Goal: Task Accomplishment & Management: Manage account settings

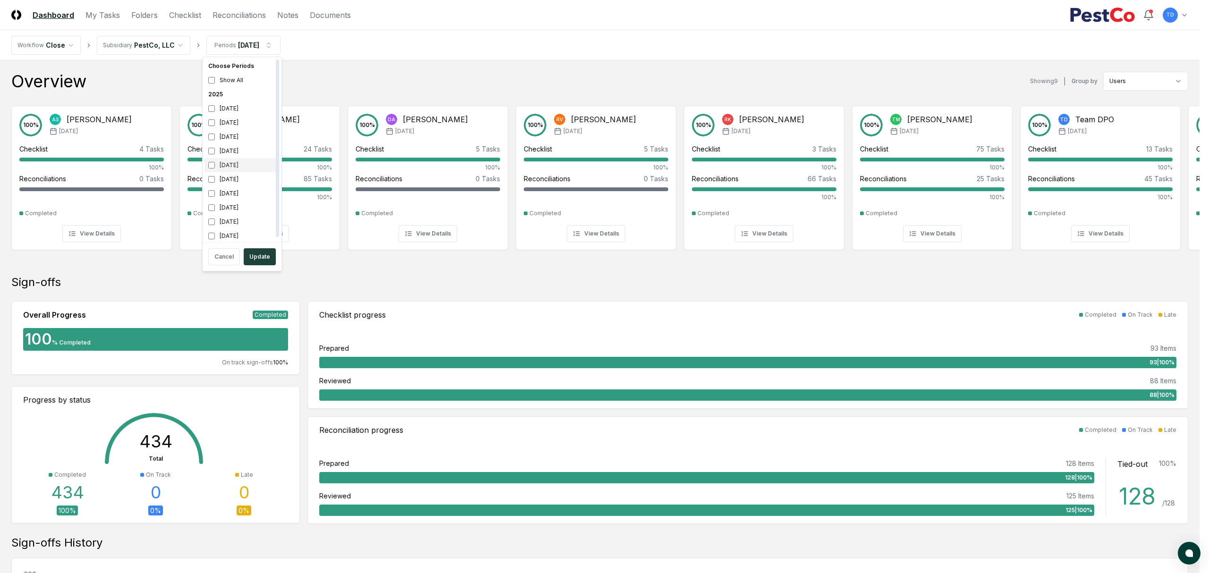
click at [225, 166] on div "[DATE]" at bounding box center [241, 165] width 75 height 14
drag, startPoint x: 257, startPoint y: 12, endPoint x: 221, endPoint y: 16, distance: 35.7
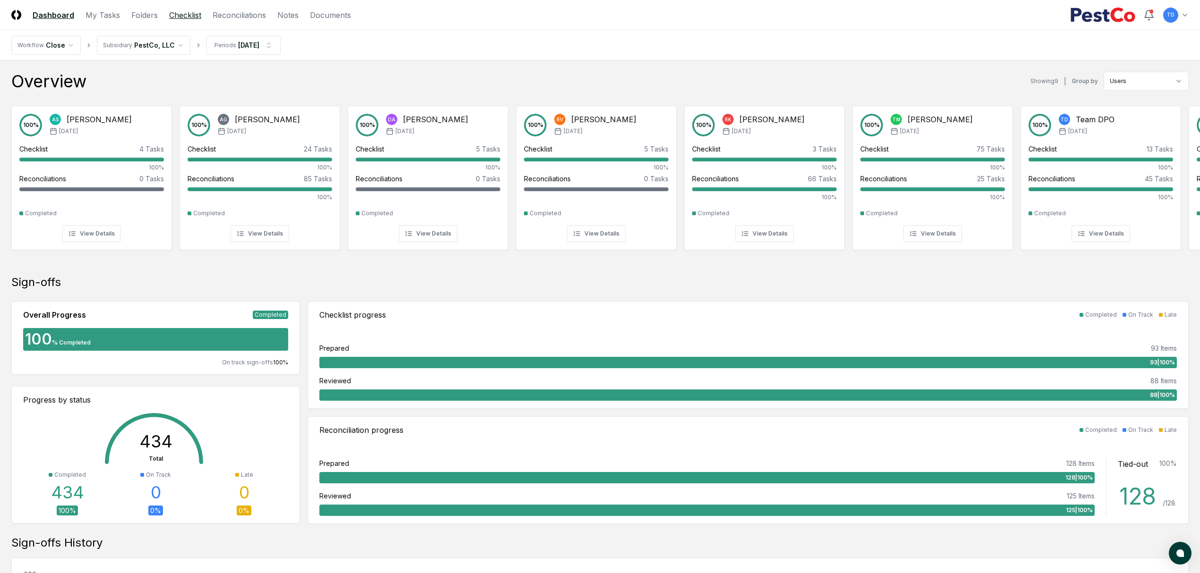
click at [189, 16] on link "Checklist" at bounding box center [185, 14] width 32 height 11
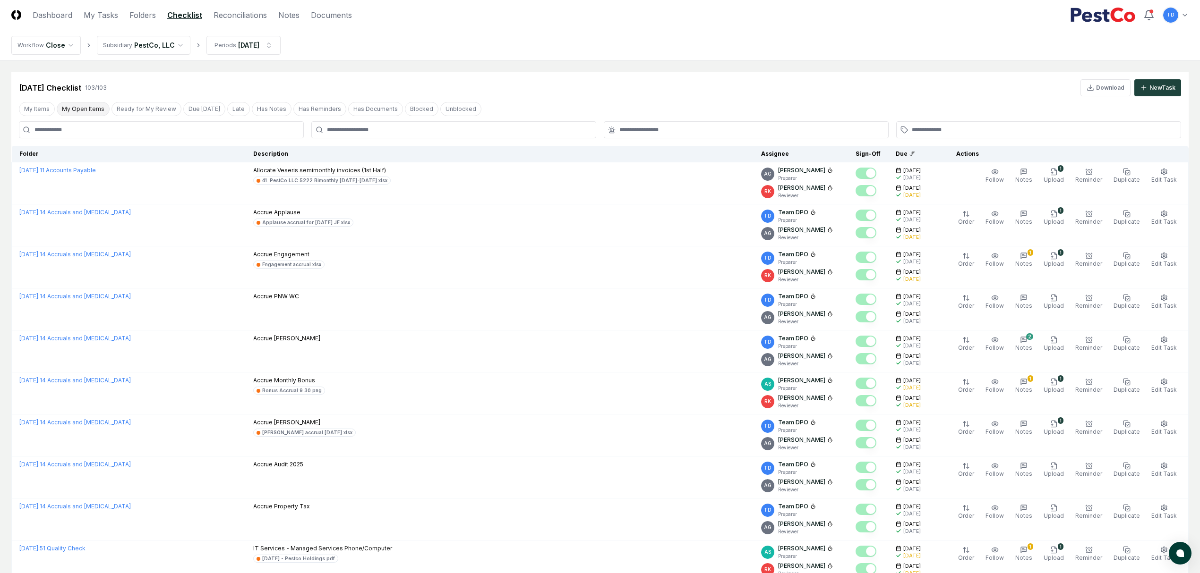
click at [62, 108] on button "My Open Items" at bounding box center [83, 109] width 53 height 14
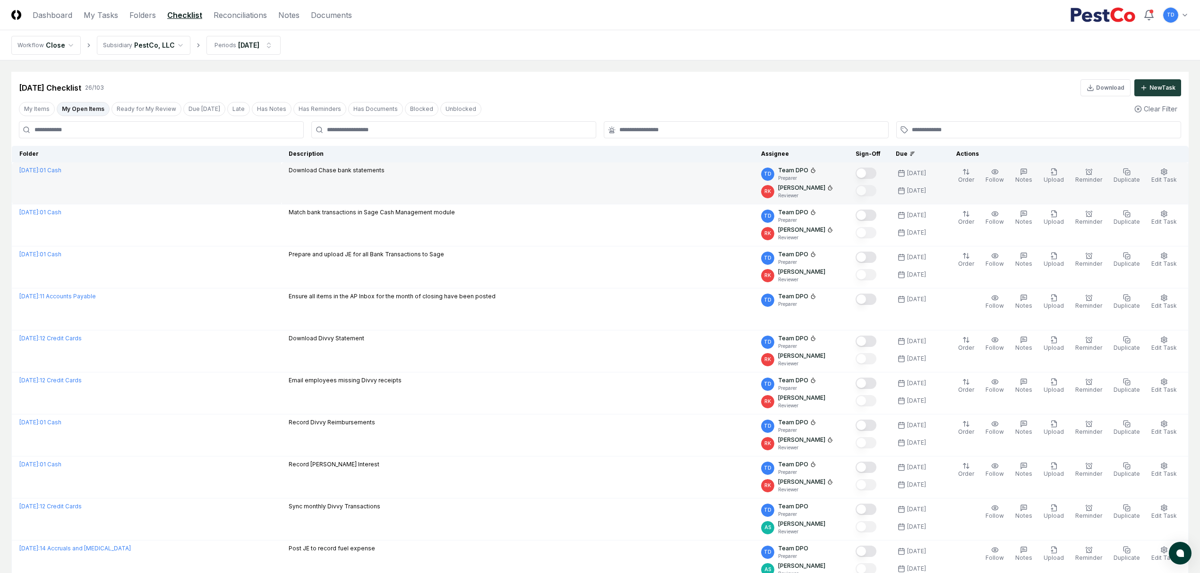
click at [220, 193] on td "[DATE] : 01 Cash" at bounding box center [147, 183] width 270 height 42
click at [816, 170] on icon at bounding box center [813, 171] width 6 height 6
click at [659, 178] on td "Download Chase bank statements" at bounding box center [517, 183] width 472 height 42
click at [394, 181] on td "Download Chase bank statements" at bounding box center [517, 183] width 472 height 42
click at [61, 169] on link "[DATE] : 01 Cash" at bounding box center [40, 170] width 42 height 7
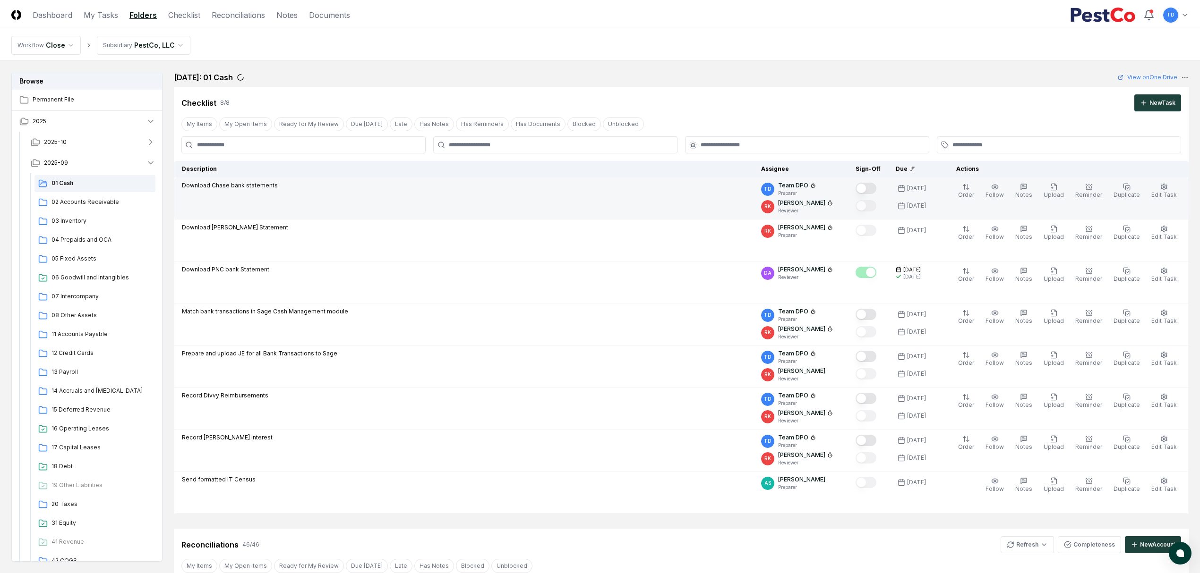
click at [628, 207] on td "Download Chase bank statements" at bounding box center [463, 199] width 579 height 42
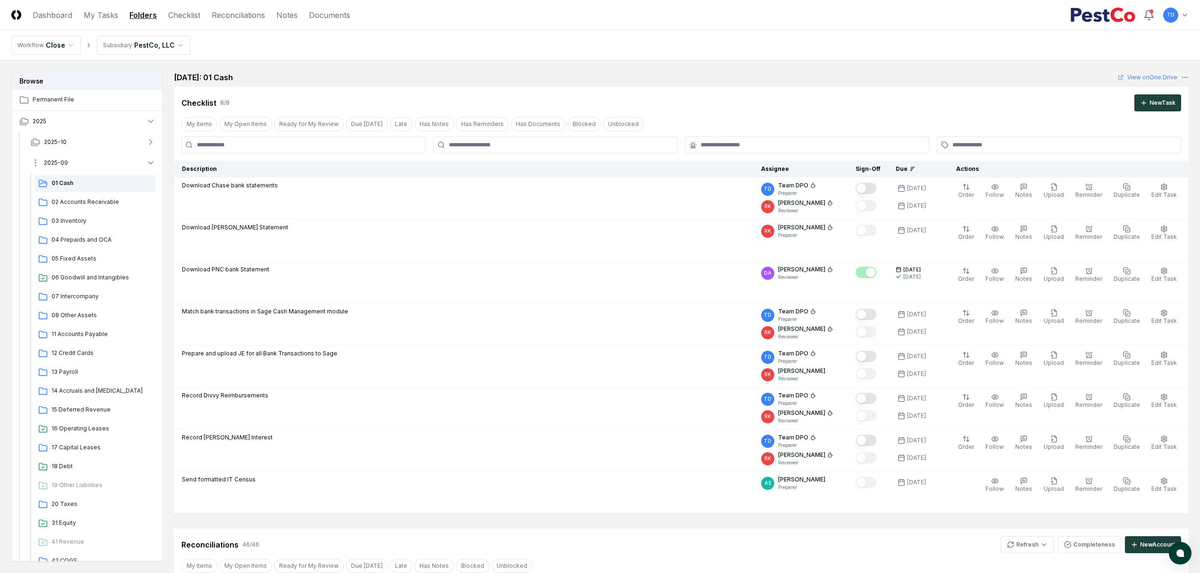
click at [131, 167] on button "2025-09" at bounding box center [93, 163] width 140 height 21
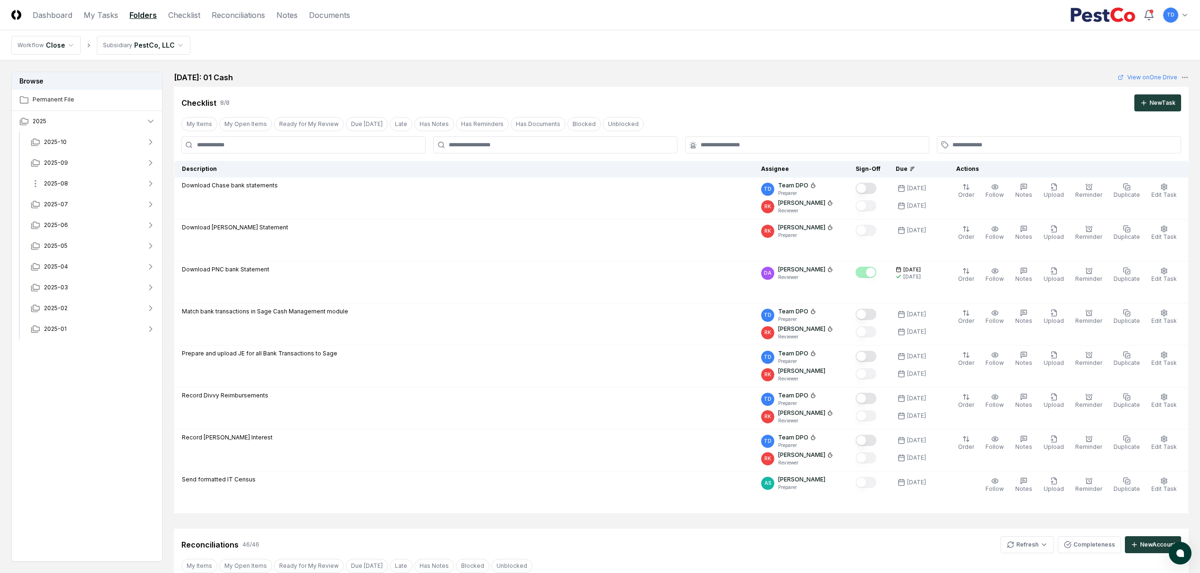
click at [128, 185] on button "2025-08" at bounding box center [93, 183] width 140 height 21
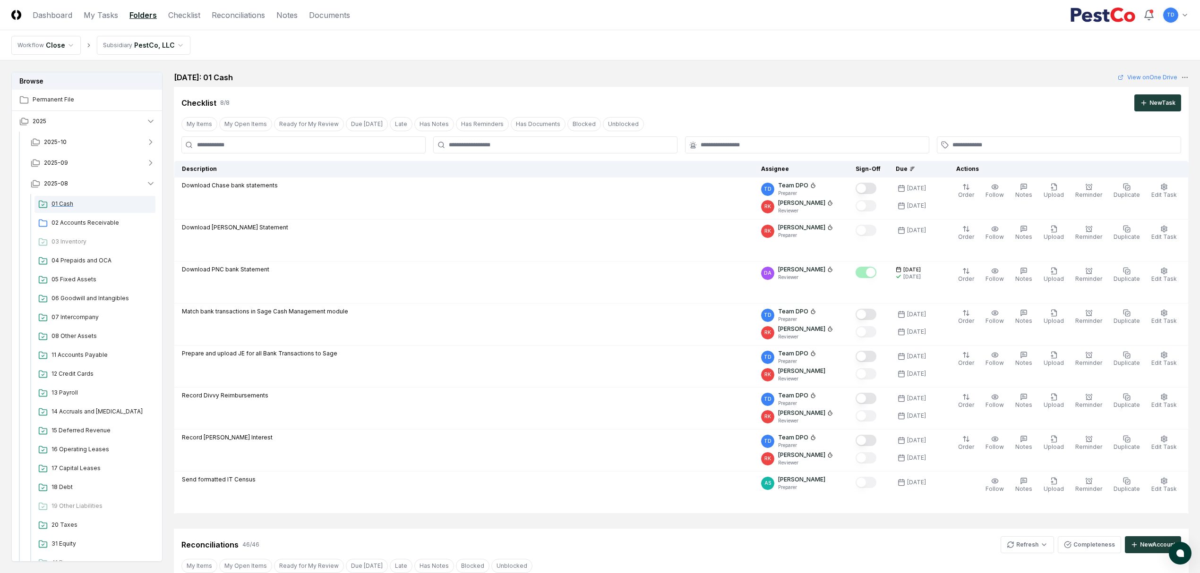
click at [93, 209] on div "01 Cash" at bounding box center [94, 204] width 121 height 17
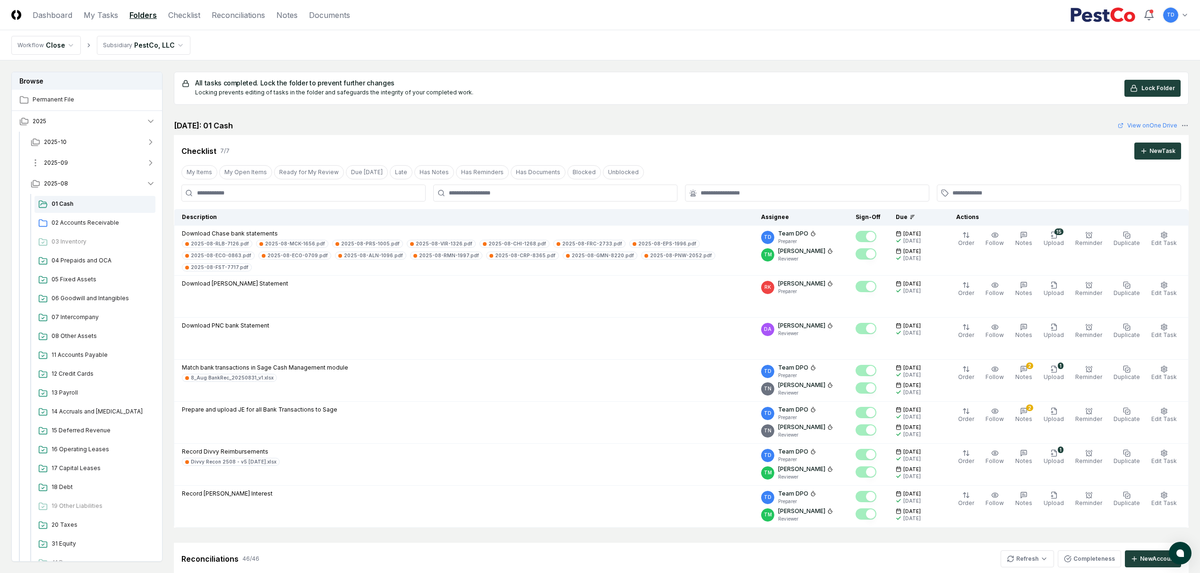
click at [74, 168] on button "2025-09" at bounding box center [93, 163] width 140 height 21
click at [92, 182] on span "01 Cash" at bounding box center [101, 183] width 100 height 9
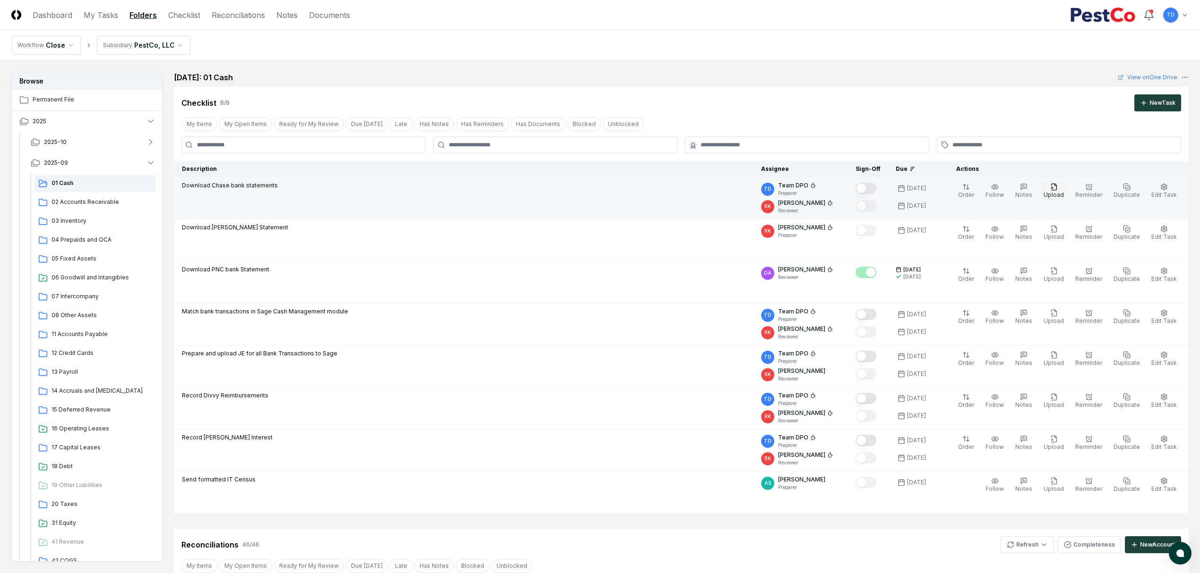
click at [1064, 196] on span "Upload" at bounding box center [1053, 194] width 20 height 7
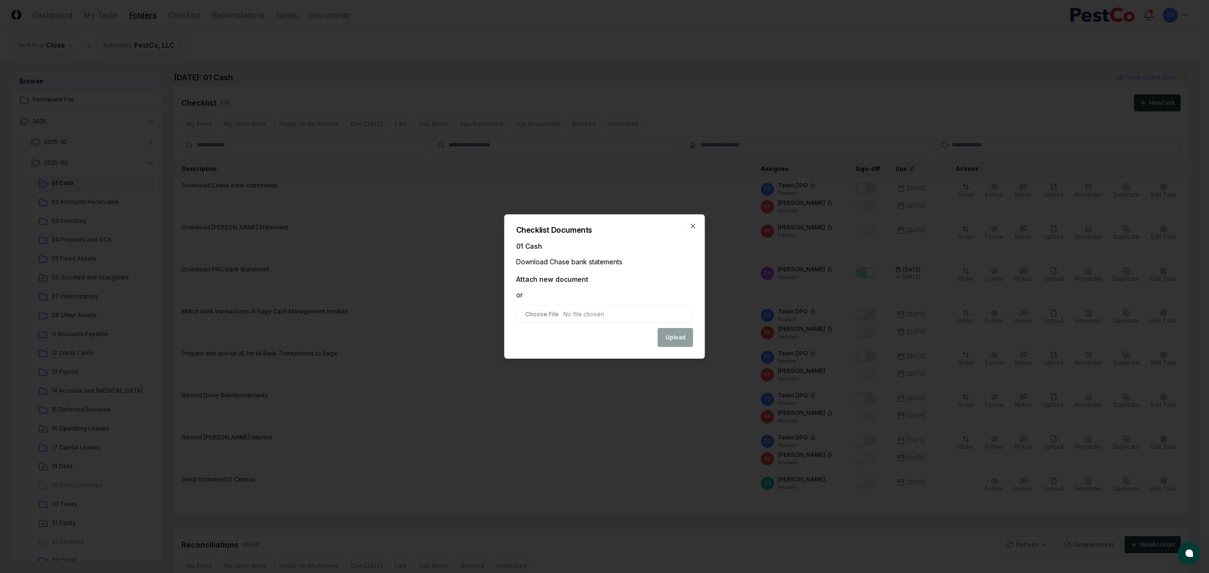
click at [560, 315] on input "file" at bounding box center [604, 314] width 177 height 17
type input "**********"
click at [671, 336] on button "Upload" at bounding box center [675, 338] width 35 height 19
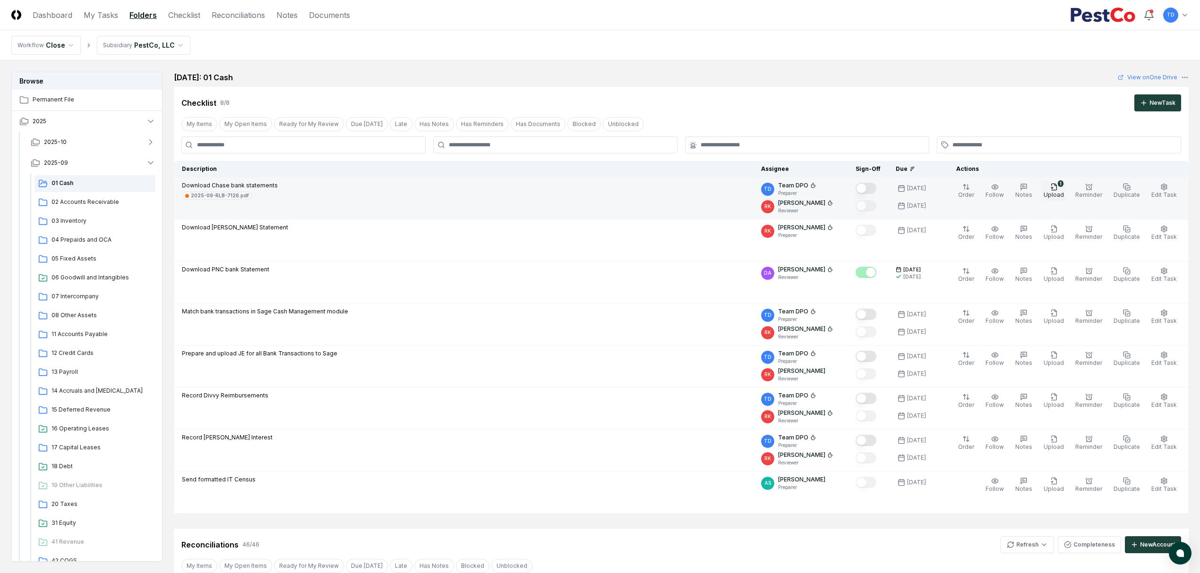
click at [1049, 191] on button "1 Upload" at bounding box center [1053, 191] width 24 height 20
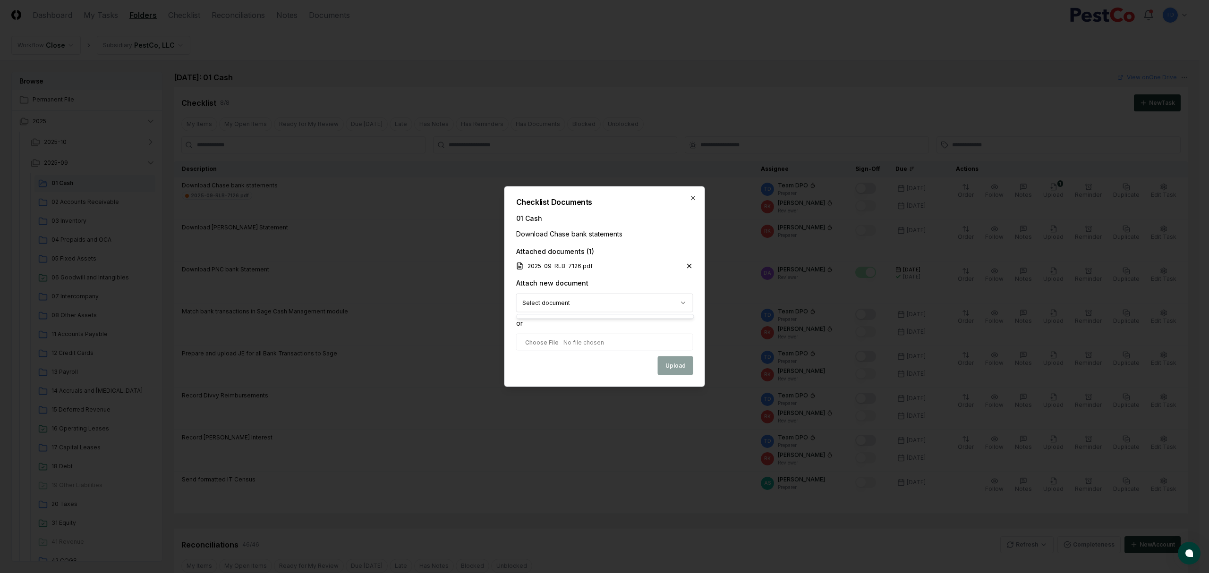
click at [564, 342] on input "file" at bounding box center [604, 342] width 177 height 17
type input "**********"
click at [666, 356] on div "Attach new document Reset Select document or" at bounding box center [604, 317] width 177 height 80
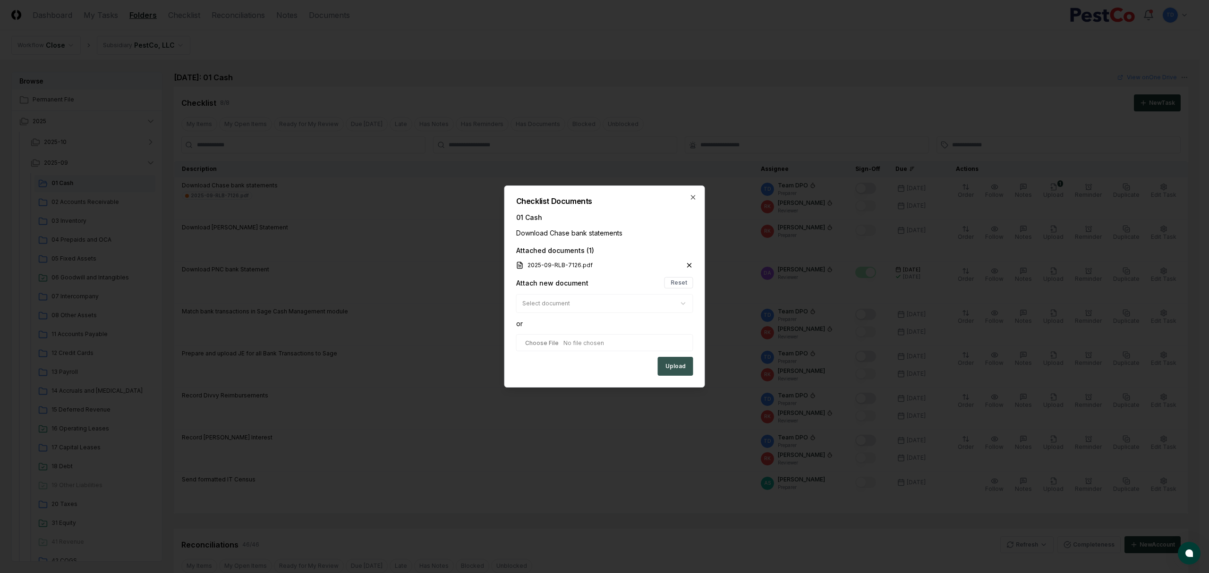
click at [665, 361] on button "Upload" at bounding box center [675, 366] width 35 height 19
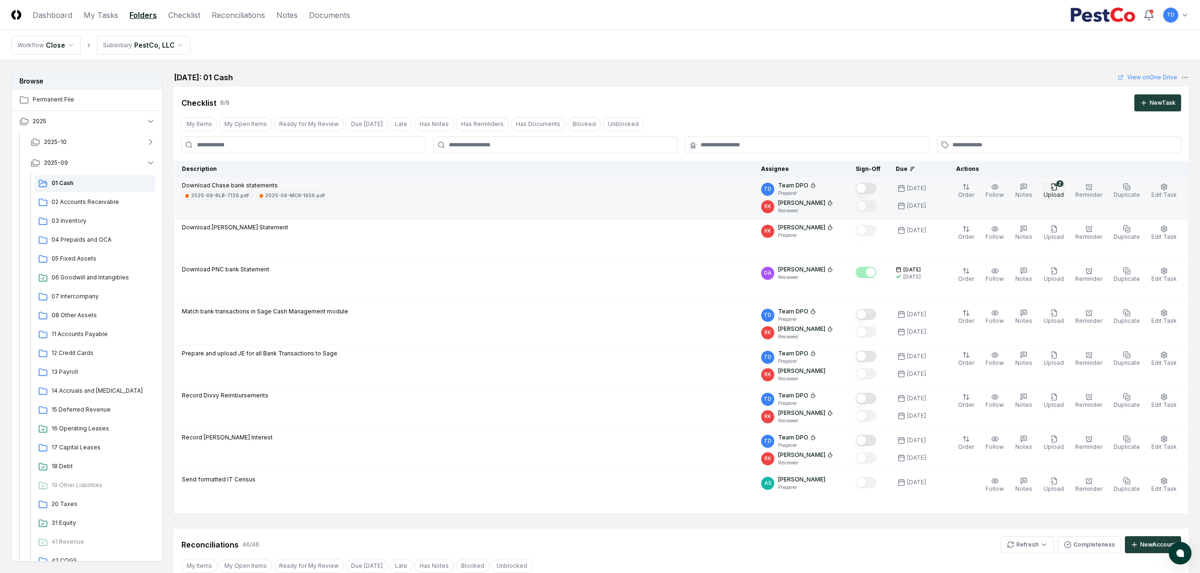
click at [1049, 195] on span "Upload" at bounding box center [1053, 194] width 20 height 7
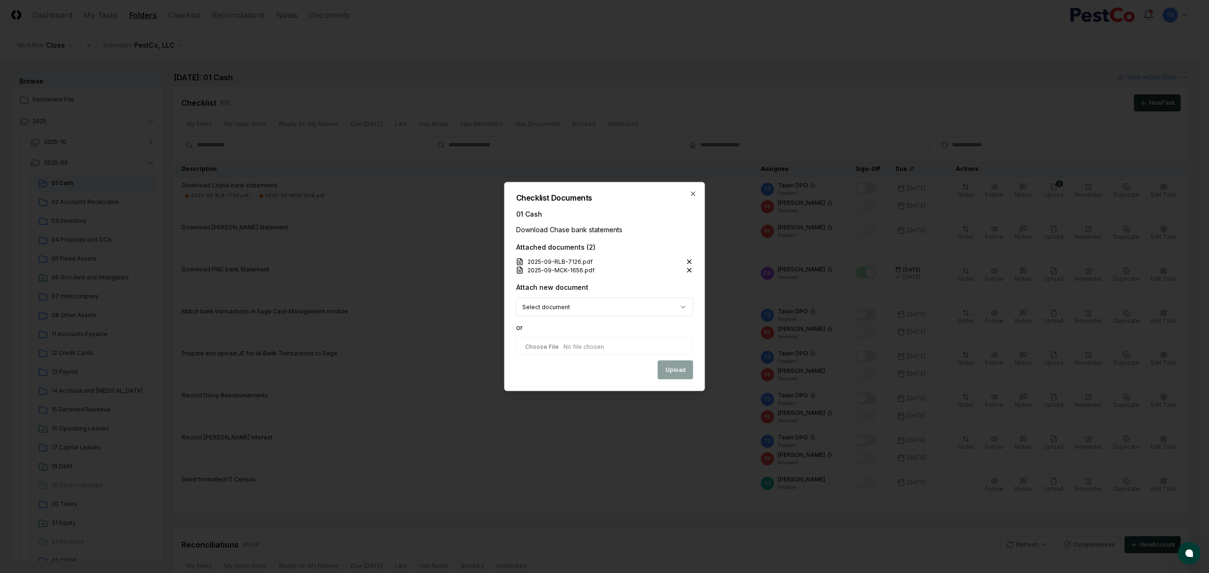
click at [582, 348] on input "file" at bounding box center [604, 346] width 177 height 17
type input "**********"
click at [669, 361] on div "Attach new document Reset Select document or" at bounding box center [604, 321] width 177 height 80
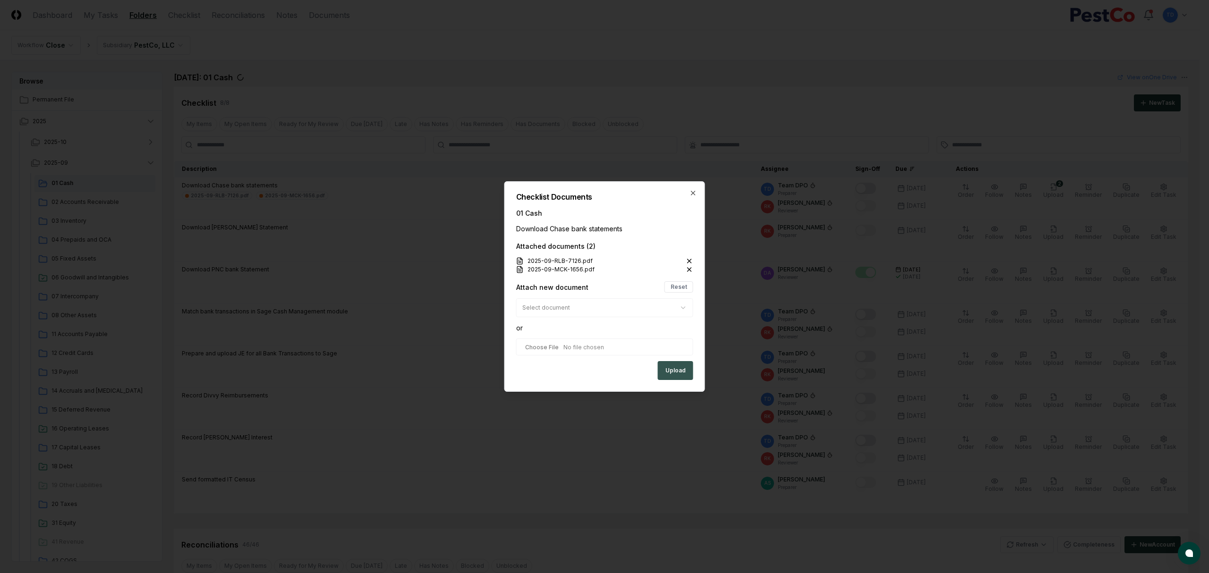
click at [669, 369] on button "Upload" at bounding box center [675, 370] width 35 height 19
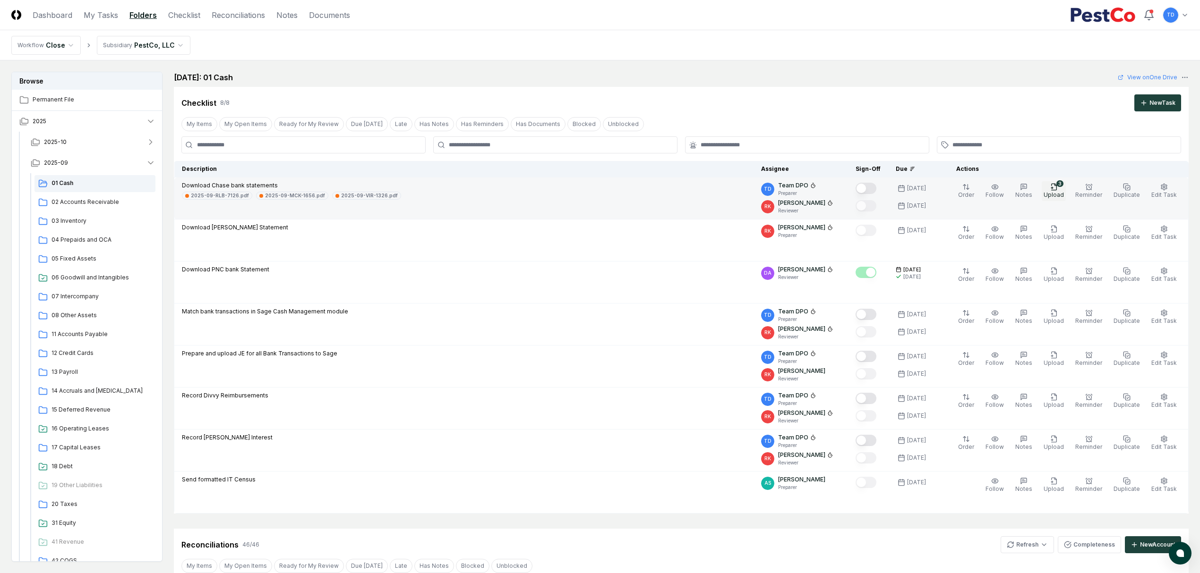
click at [1060, 196] on span "Upload" at bounding box center [1053, 194] width 20 height 7
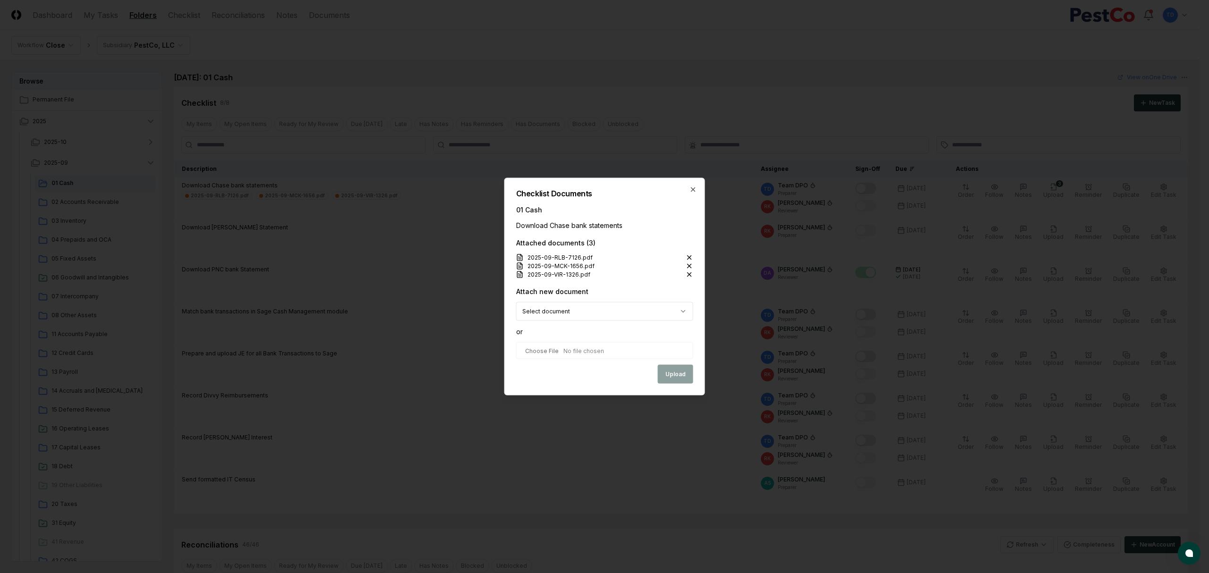
click at [622, 349] on input "file" at bounding box center [604, 350] width 177 height 17
type input "**********"
click at [666, 375] on button "Upload" at bounding box center [675, 375] width 35 height 19
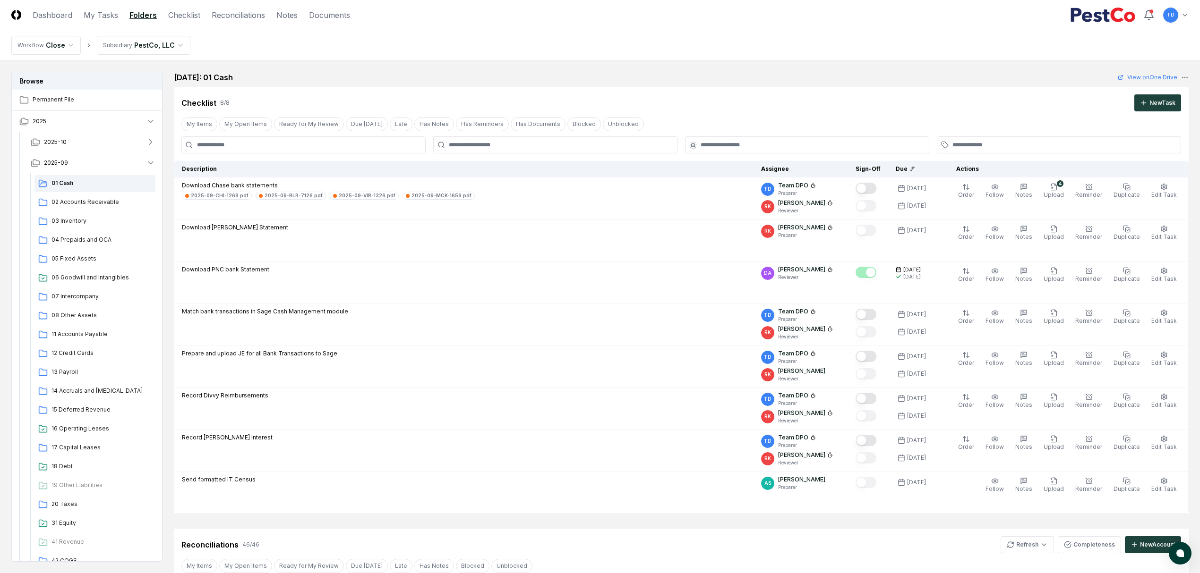
click at [1055, 192] on span "Upload" at bounding box center [1053, 194] width 20 height 7
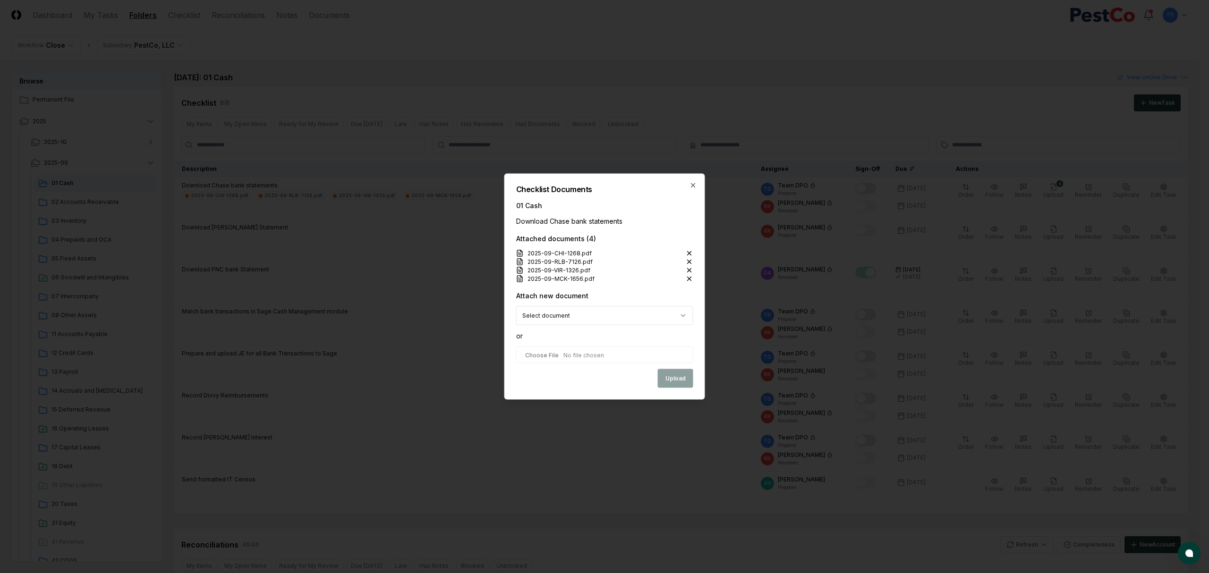
click at [609, 353] on input "file" at bounding box center [604, 355] width 177 height 17
type input "**********"
click at [672, 380] on button "Upload" at bounding box center [675, 379] width 35 height 19
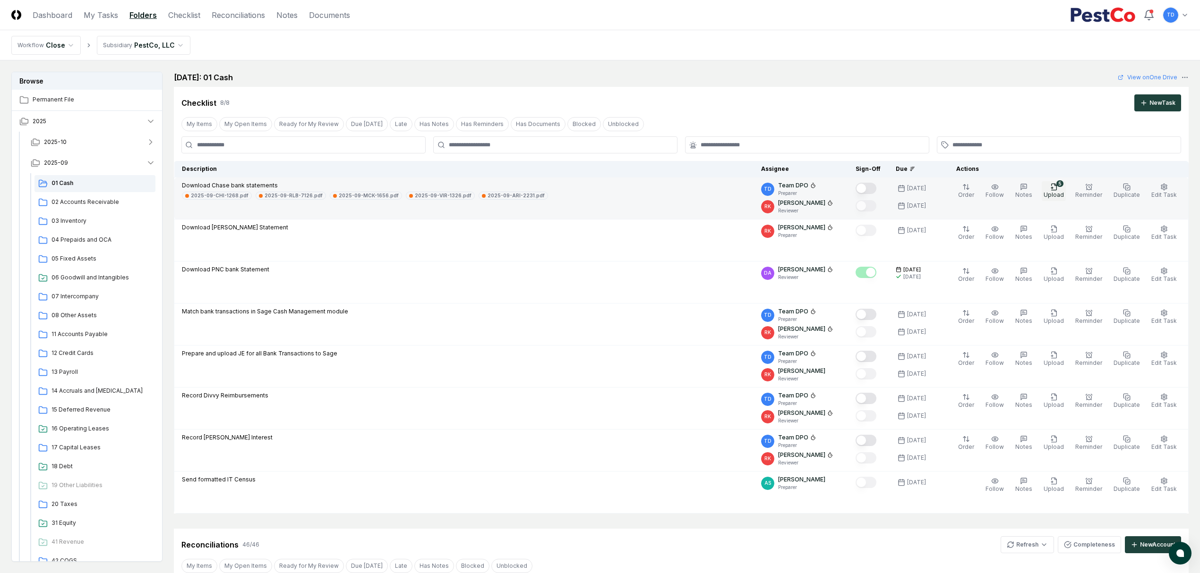
click at [1064, 191] on button "5 Upload" at bounding box center [1053, 191] width 24 height 20
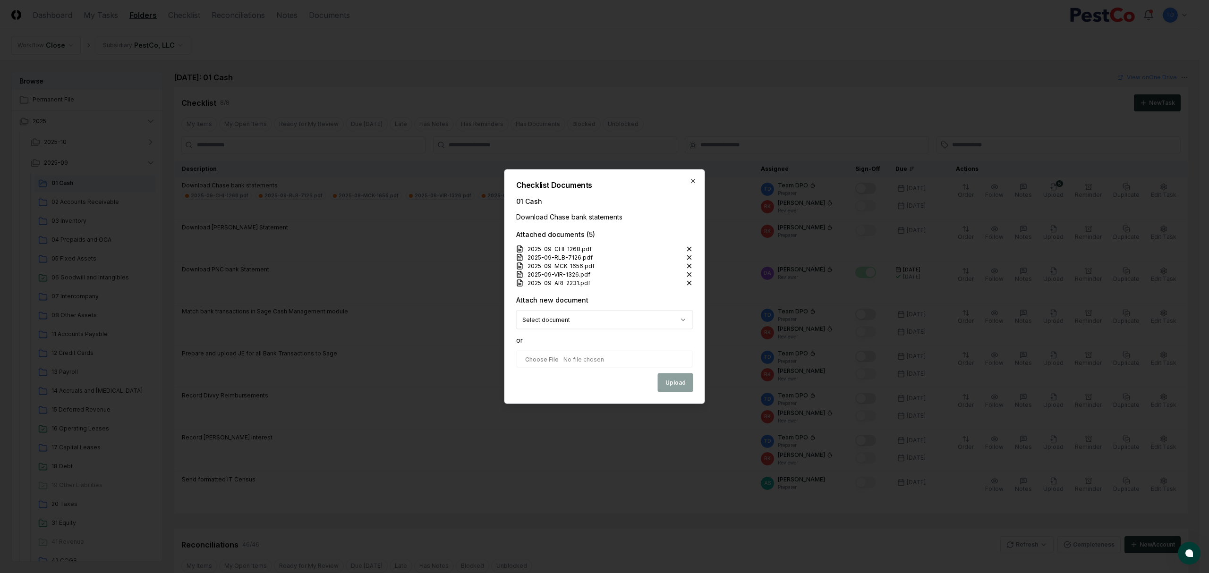
click at [588, 357] on input "file" at bounding box center [604, 359] width 177 height 17
type input "**********"
click at [669, 380] on button "Upload" at bounding box center [675, 383] width 35 height 19
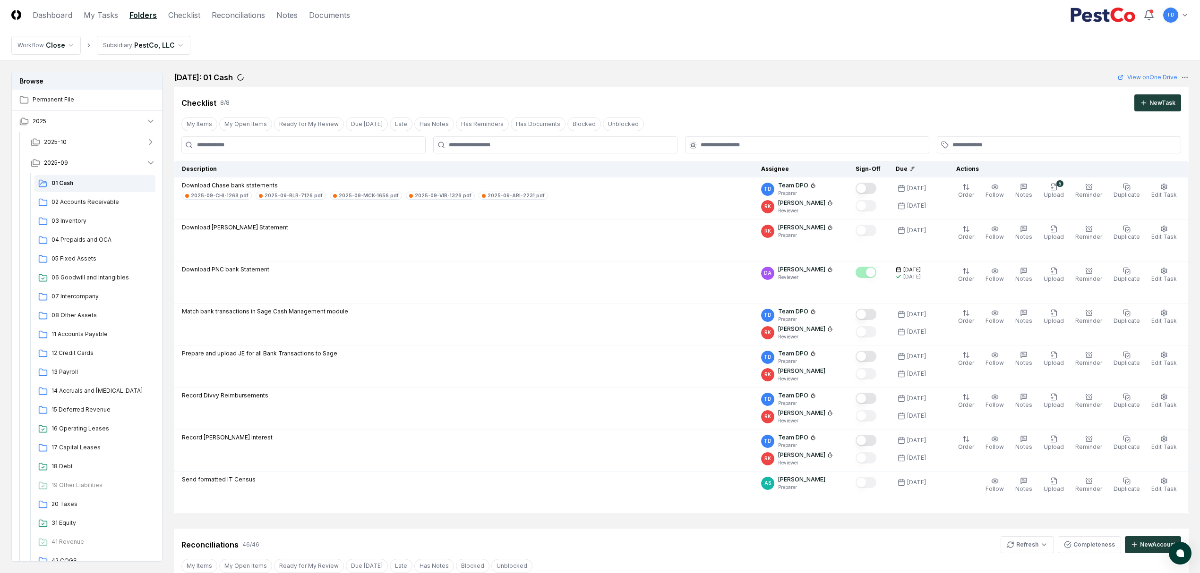
click at [1055, 189] on icon "button" at bounding box center [1054, 187] width 8 height 8
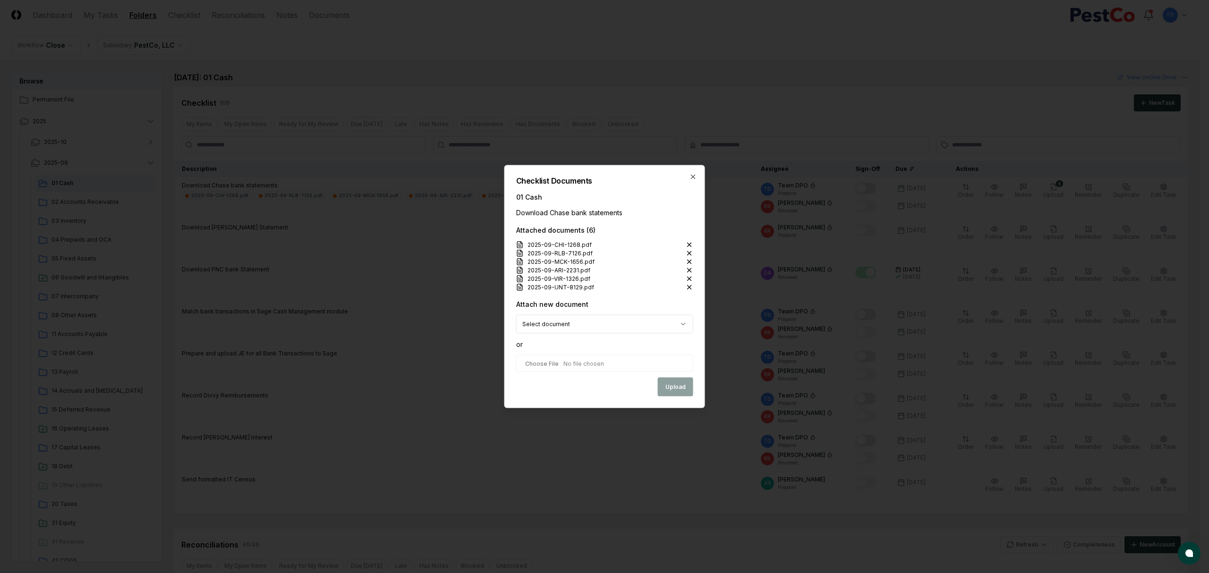
click at [567, 363] on input "file" at bounding box center [604, 363] width 177 height 17
type input "**********"
click at [664, 386] on button "Upload" at bounding box center [675, 387] width 35 height 19
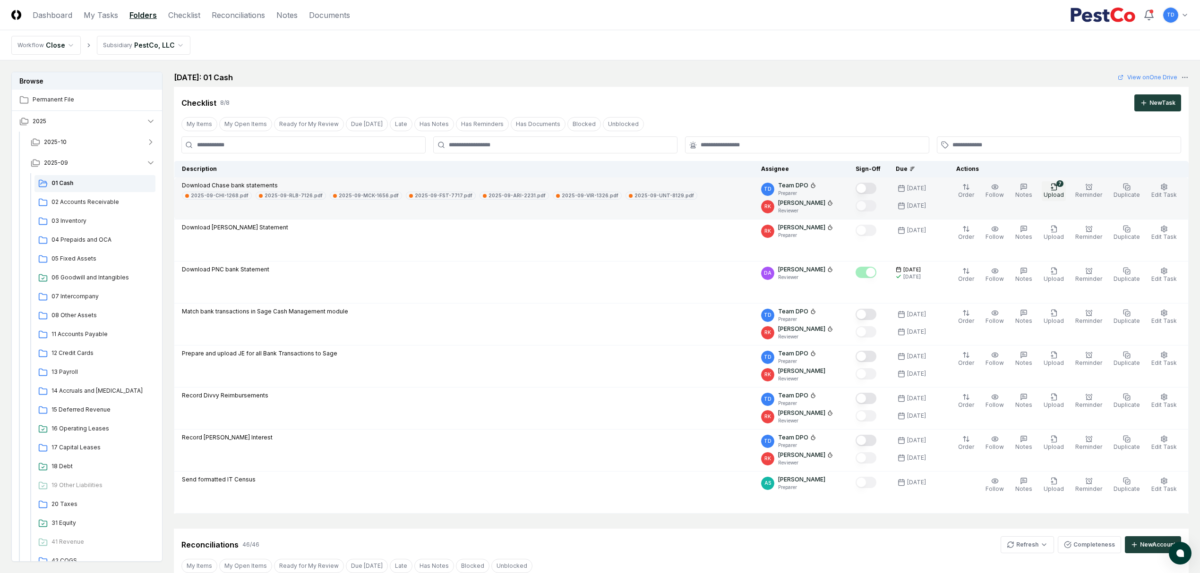
click at [1057, 190] on icon "button" at bounding box center [1054, 187] width 8 height 8
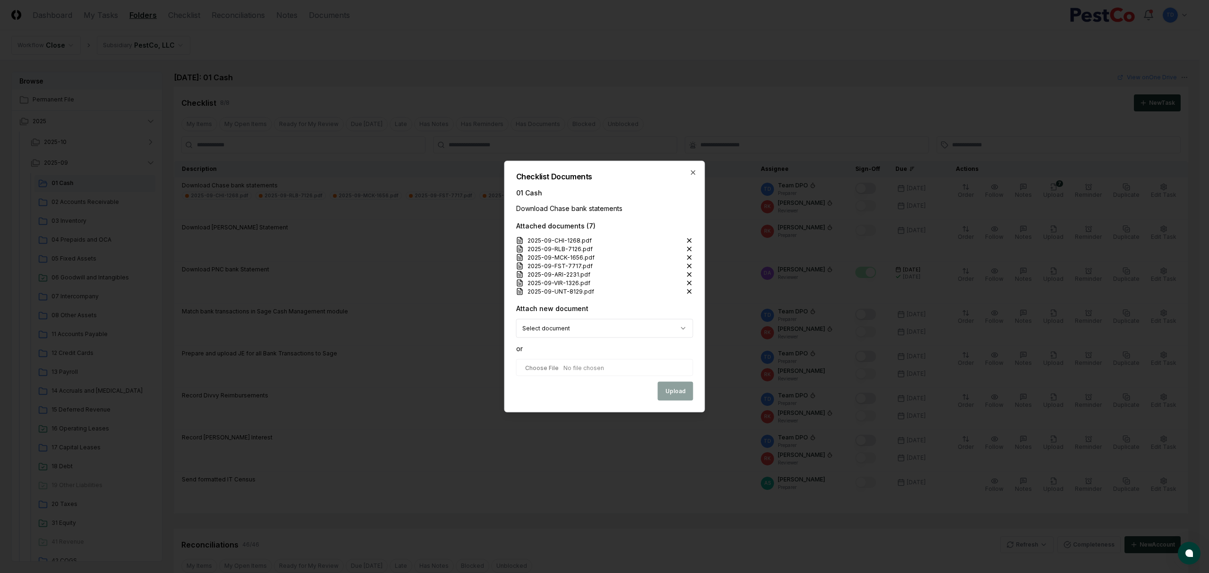
click at [566, 373] on input "file" at bounding box center [604, 367] width 177 height 17
type input "**********"
click at [668, 393] on button "Upload" at bounding box center [675, 392] width 35 height 19
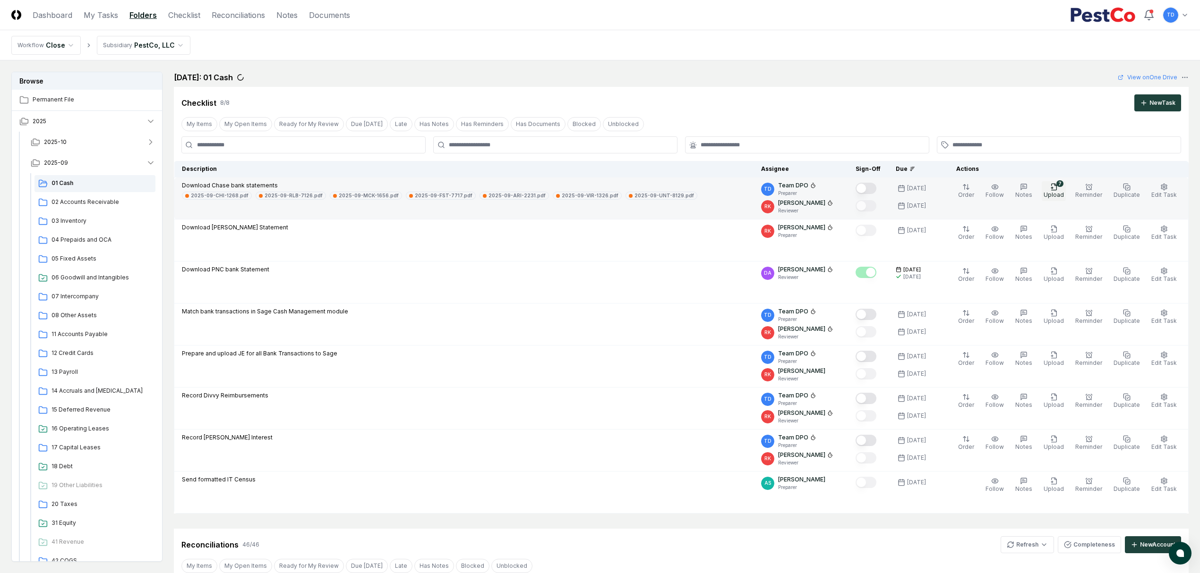
click at [1054, 189] on icon "button" at bounding box center [1054, 187] width 8 height 8
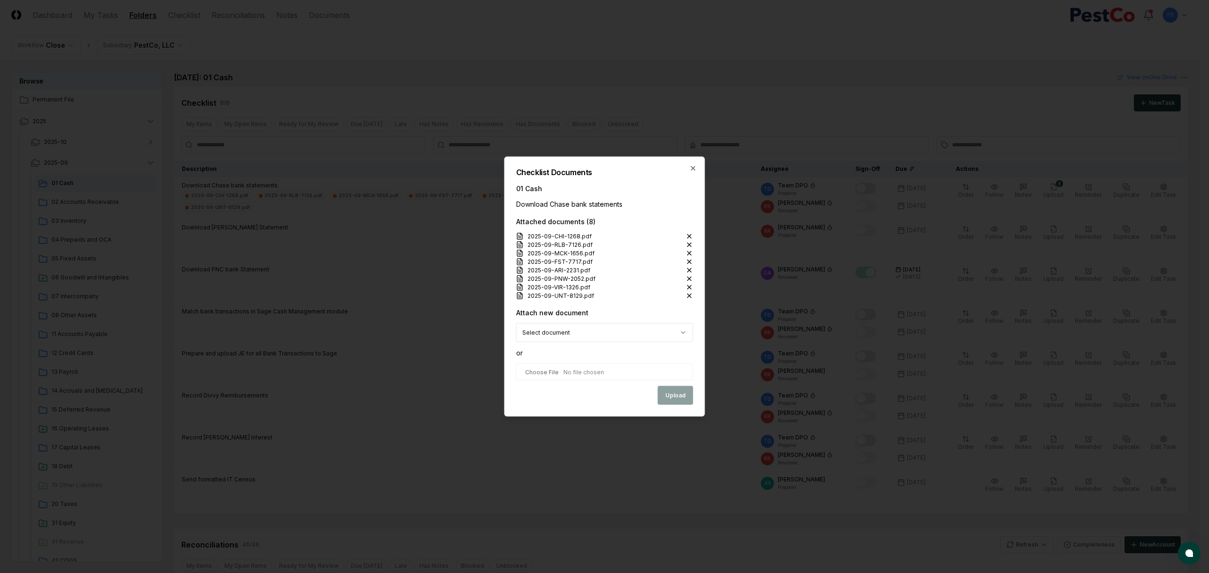
click at [606, 371] on input "file" at bounding box center [604, 372] width 177 height 17
type input "**********"
click at [672, 398] on button "Upload" at bounding box center [675, 396] width 35 height 19
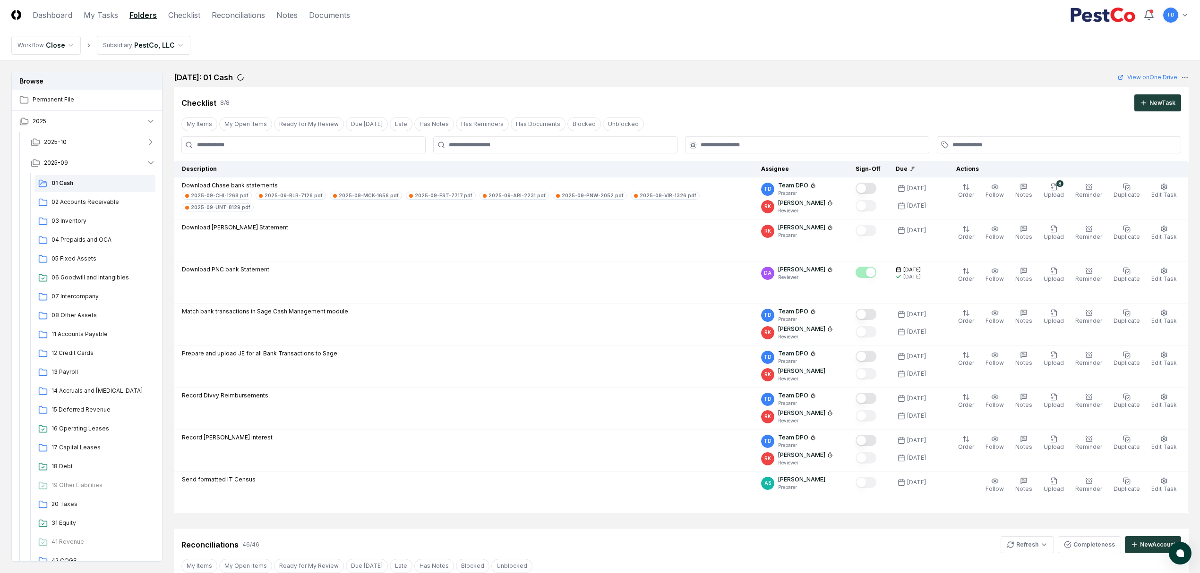
click at [1057, 189] on icon "button" at bounding box center [1054, 187] width 8 height 8
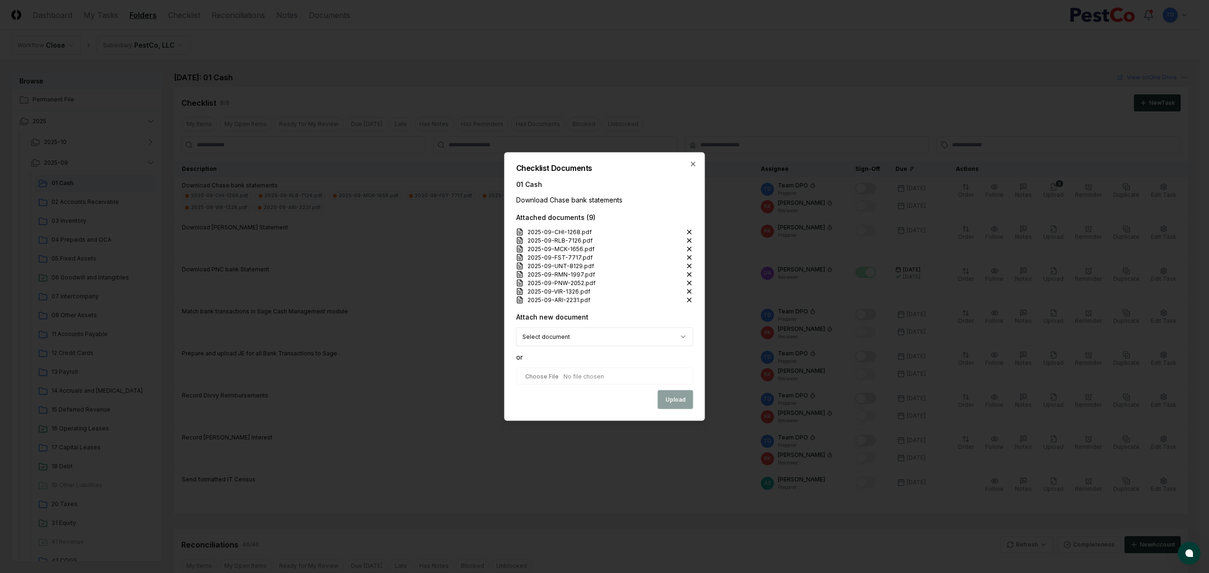
click at [558, 373] on input "file" at bounding box center [604, 376] width 177 height 17
type input "**********"
click at [676, 400] on button "Upload" at bounding box center [675, 400] width 35 height 19
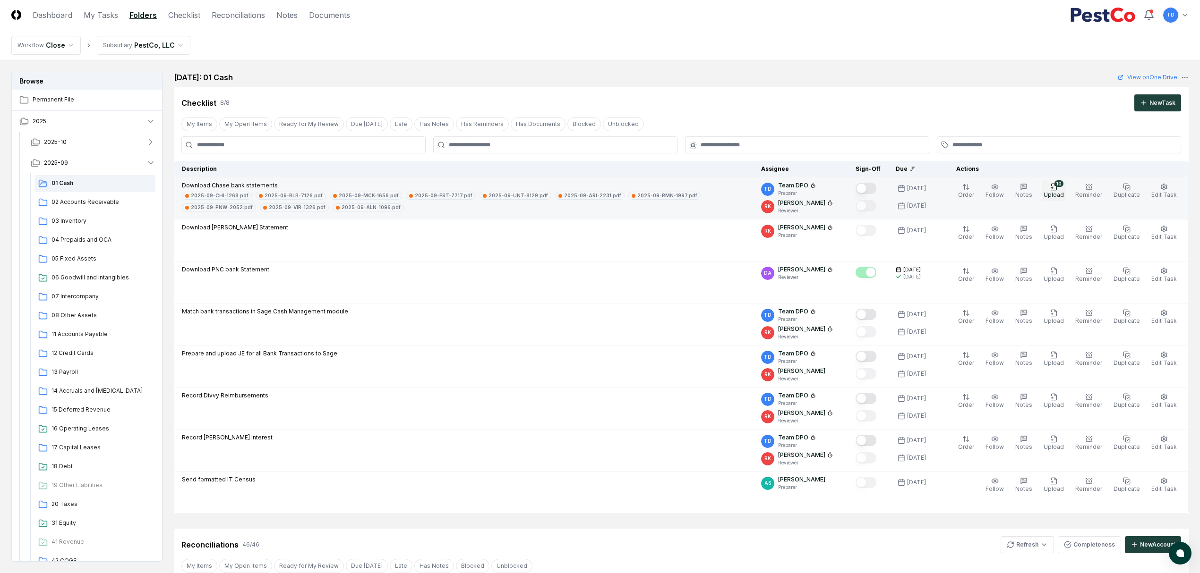
click at [1059, 193] on span "Upload" at bounding box center [1053, 194] width 20 height 7
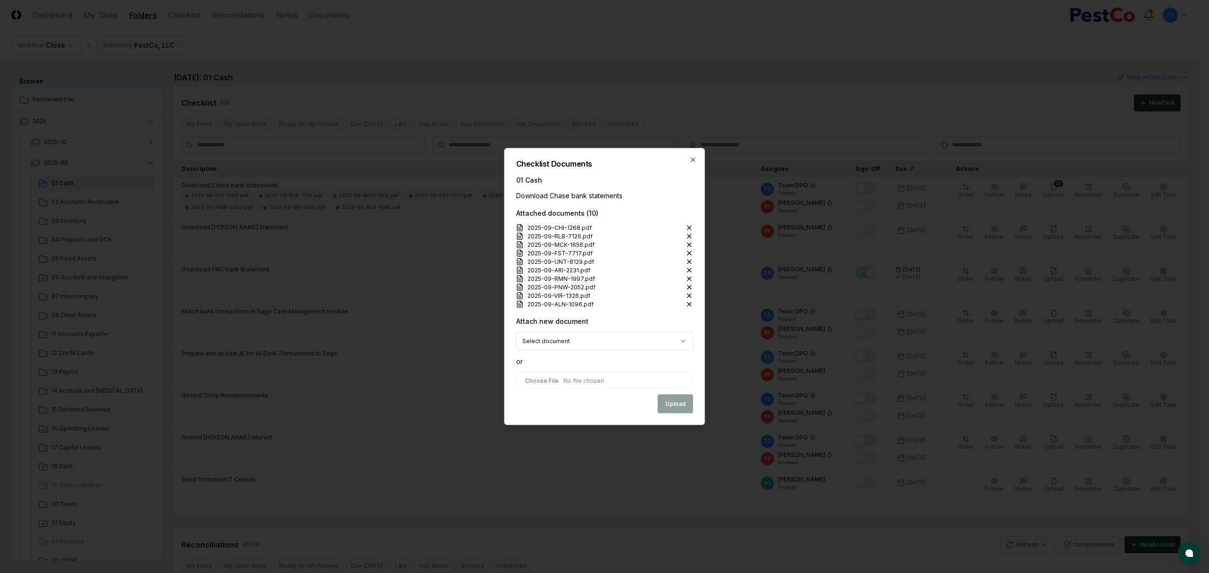
click at [608, 382] on input "file" at bounding box center [604, 380] width 177 height 17
type input "**********"
click at [675, 400] on button "Upload" at bounding box center [675, 404] width 35 height 19
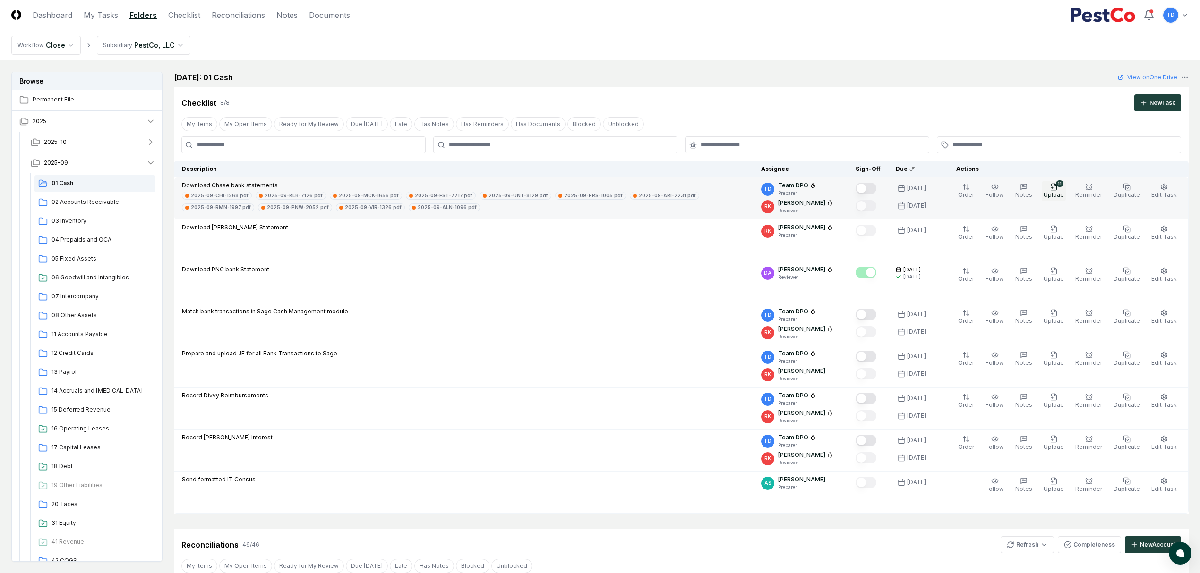
click at [1062, 189] on button "11 Upload" at bounding box center [1053, 191] width 24 height 20
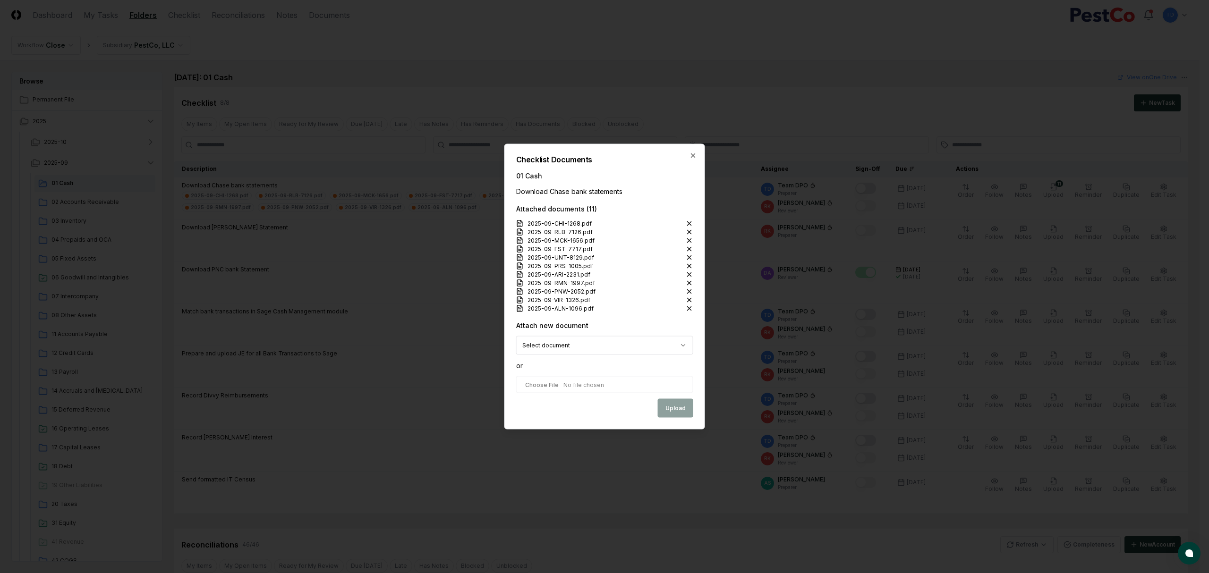
click at [594, 389] on input "file" at bounding box center [604, 384] width 177 height 17
type input "**********"
click at [668, 406] on button "Upload" at bounding box center [675, 409] width 35 height 19
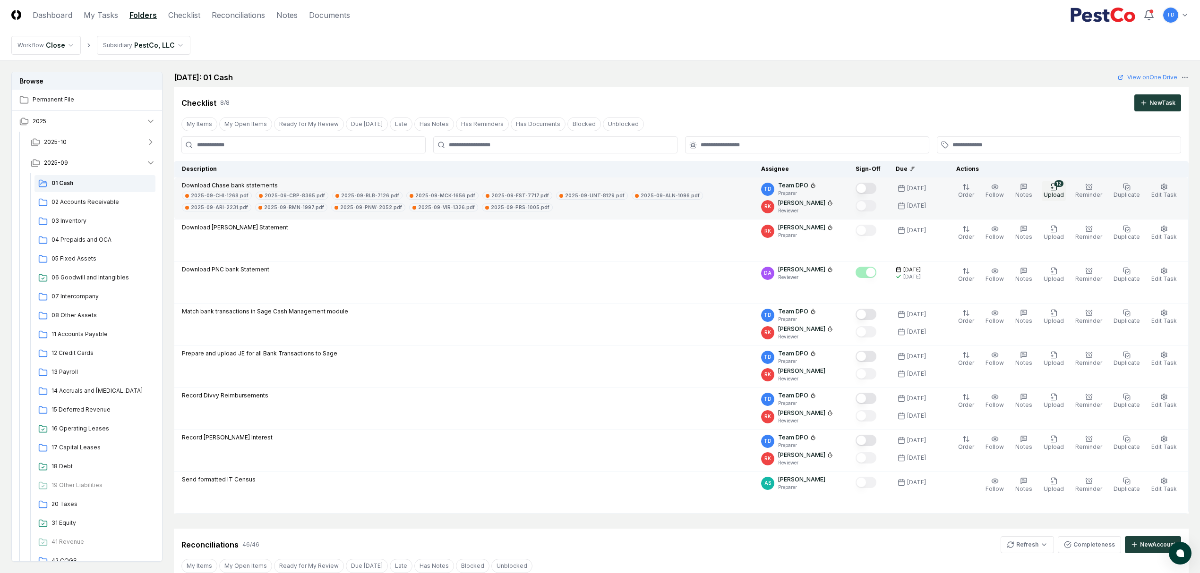
click at [1053, 188] on button "12 Upload" at bounding box center [1053, 191] width 24 height 20
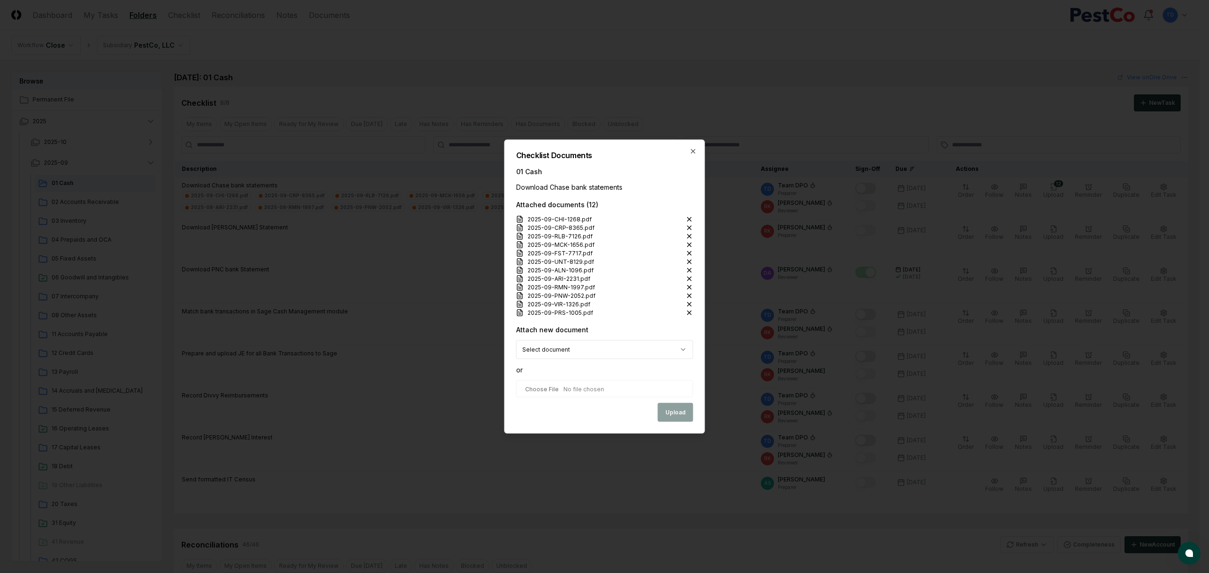
click at [623, 387] on input "file" at bounding box center [604, 389] width 177 height 17
type input "**********"
click at [673, 417] on button "Upload" at bounding box center [675, 413] width 35 height 19
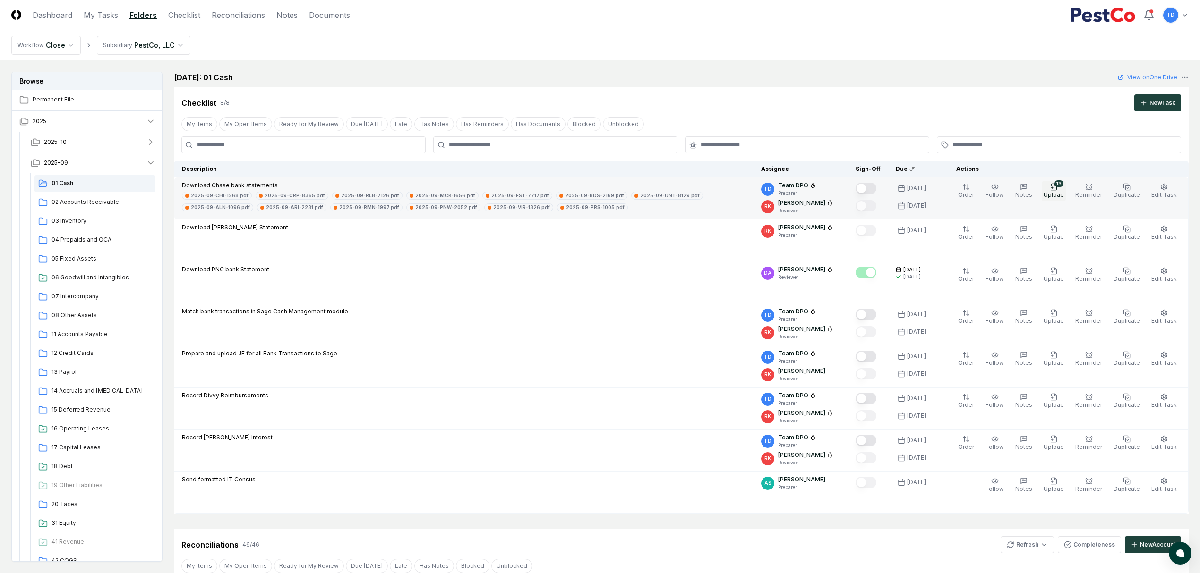
click at [1052, 189] on icon "button" at bounding box center [1052, 188] width 0 height 2
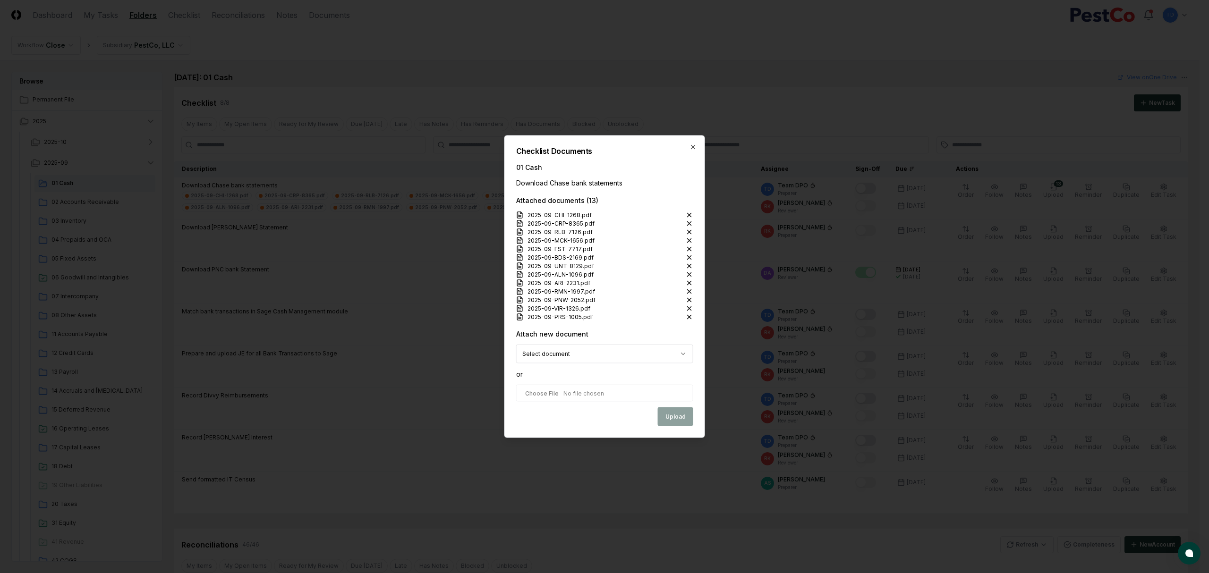
click at [607, 390] on input "file" at bounding box center [604, 393] width 177 height 17
type input "**********"
click at [677, 420] on button "Upload" at bounding box center [675, 417] width 35 height 19
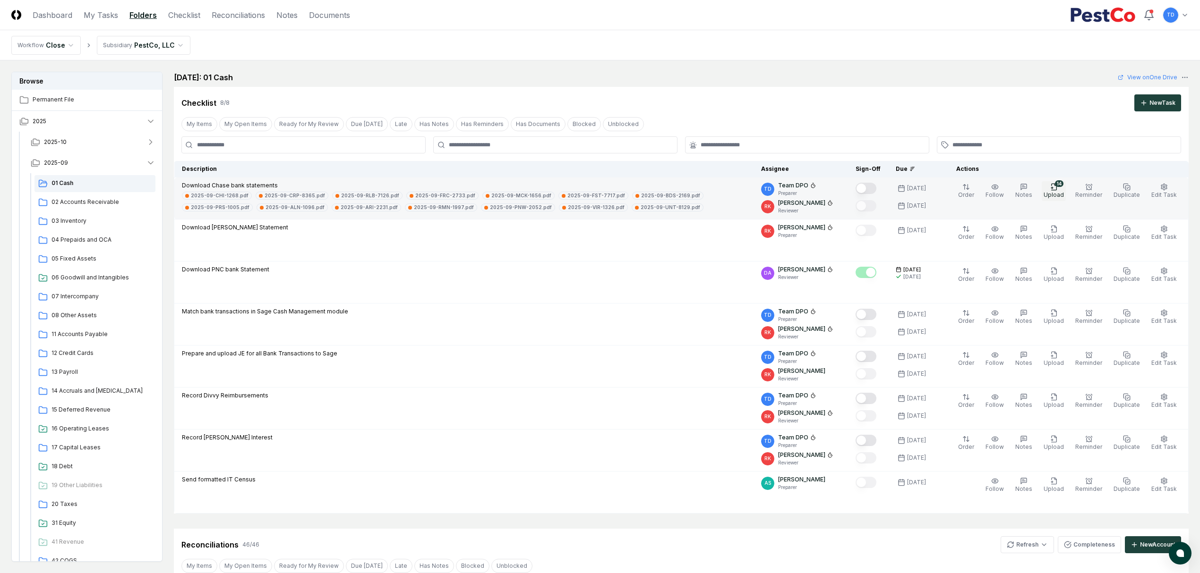
click at [1063, 185] on div "14" at bounding box center [1059, 183] width 9 height 7
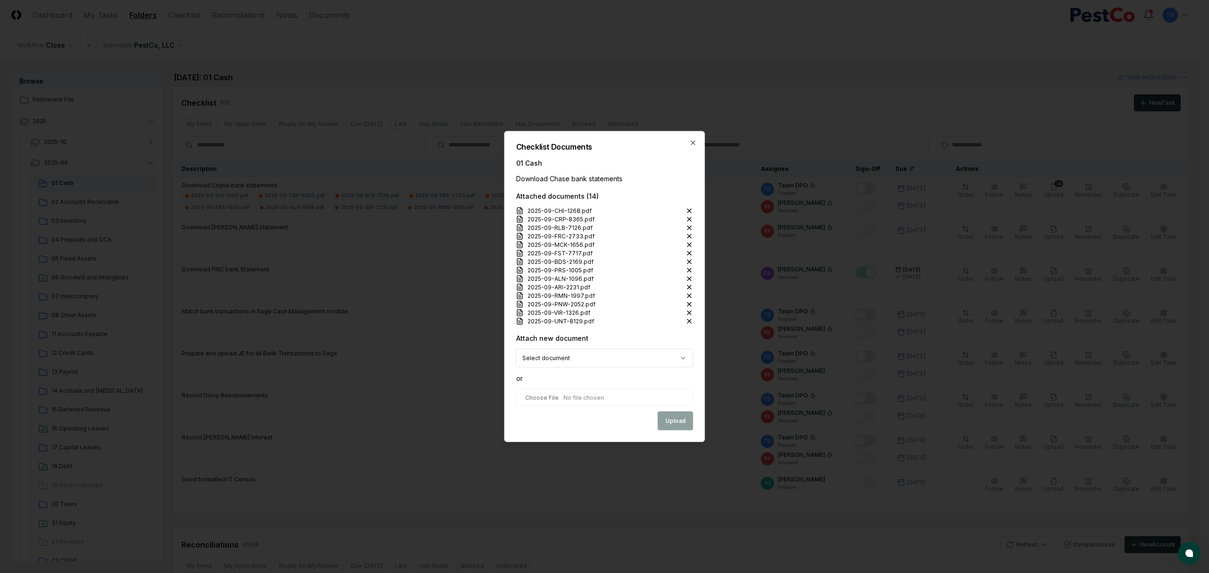
click at [592, 401] on input "file" at bounding box center [604, 397] width 177 height 17
type input "**********"
click at [681, 423] on button "Upload" at bounding box center [675, 421] width 35 height 19
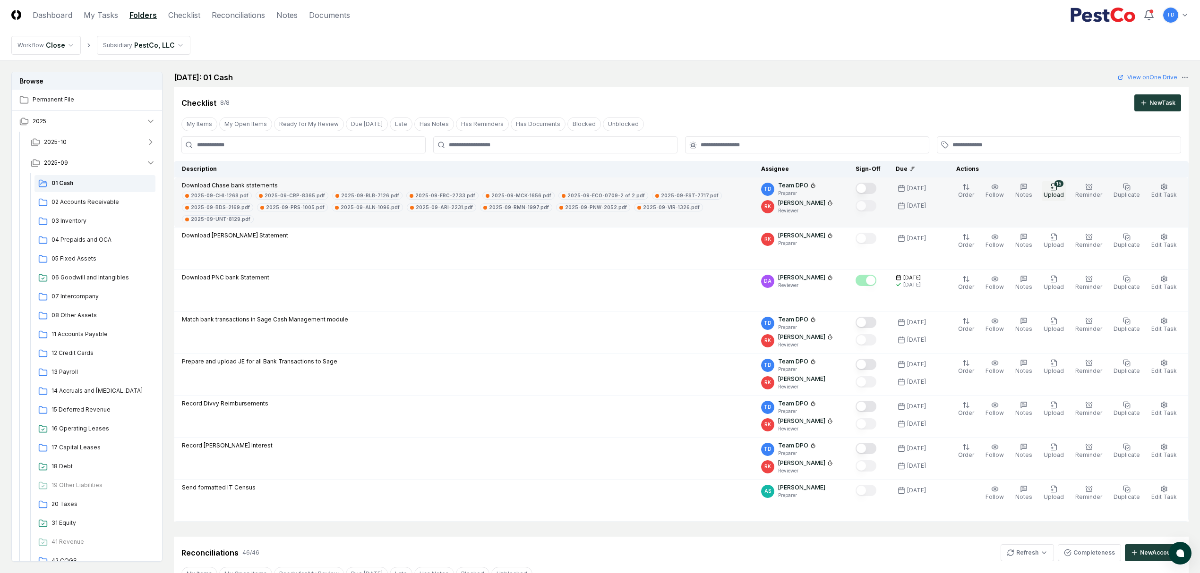
click at [1053, 193] on span "Upload" at bounding box center [1053, 194] width 20 height 7
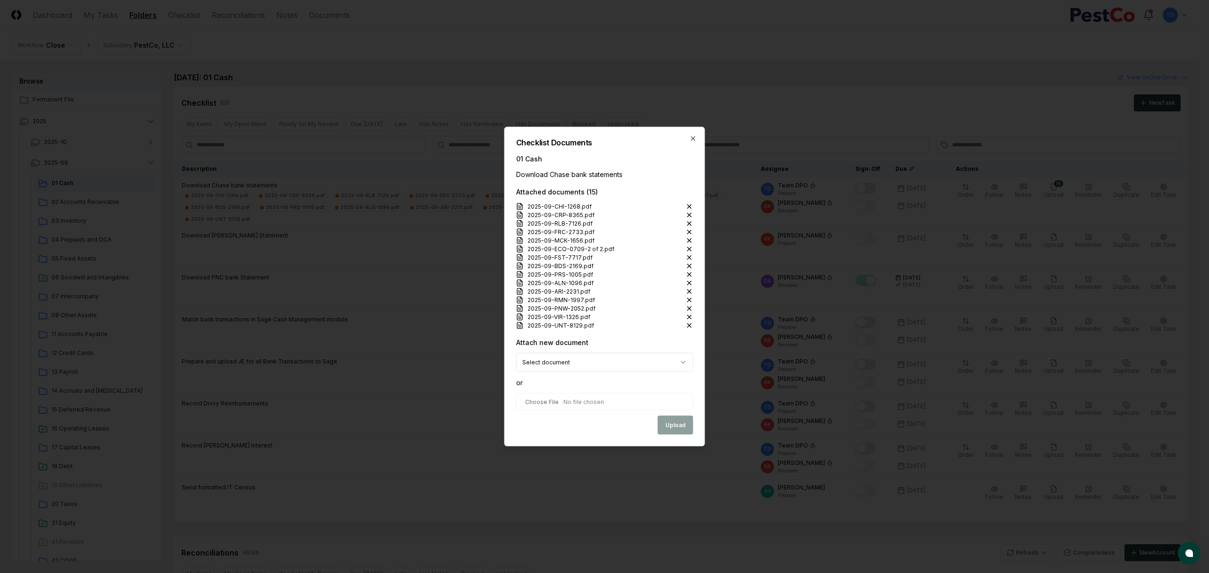
click at [601, 401] on input "file" at bounding box center [604, 401] width 177 height 17
type input "**********"
click at [674, 426] on button "Upload" at bounding box center [675, 426] width 35 height 19
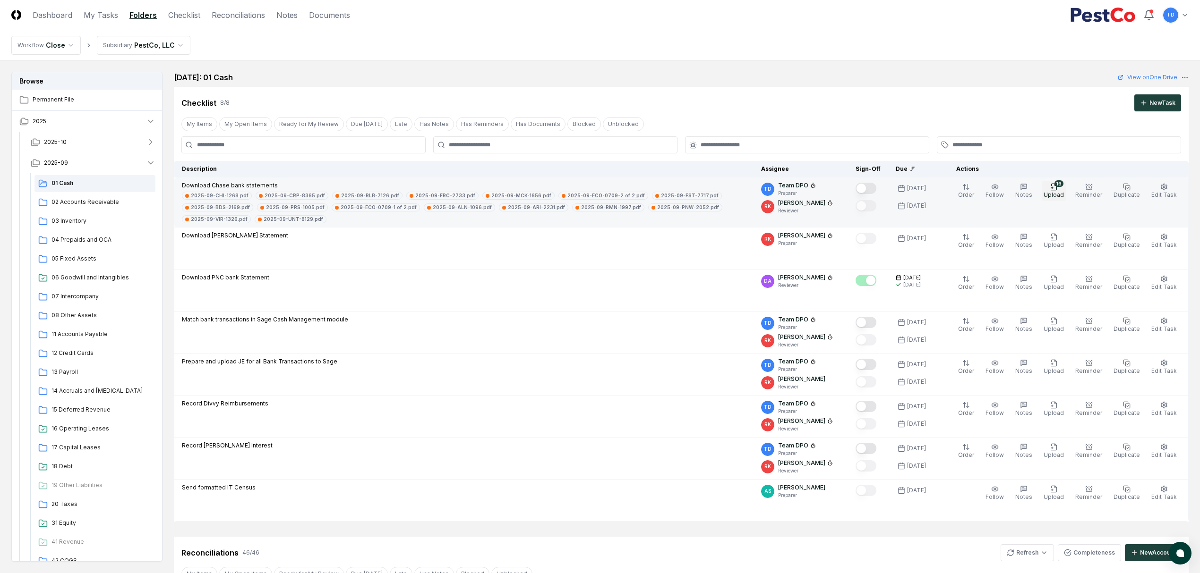
click at [1056, 184] on icon "button" at bounding box center [1053, 187] width 5 height 6
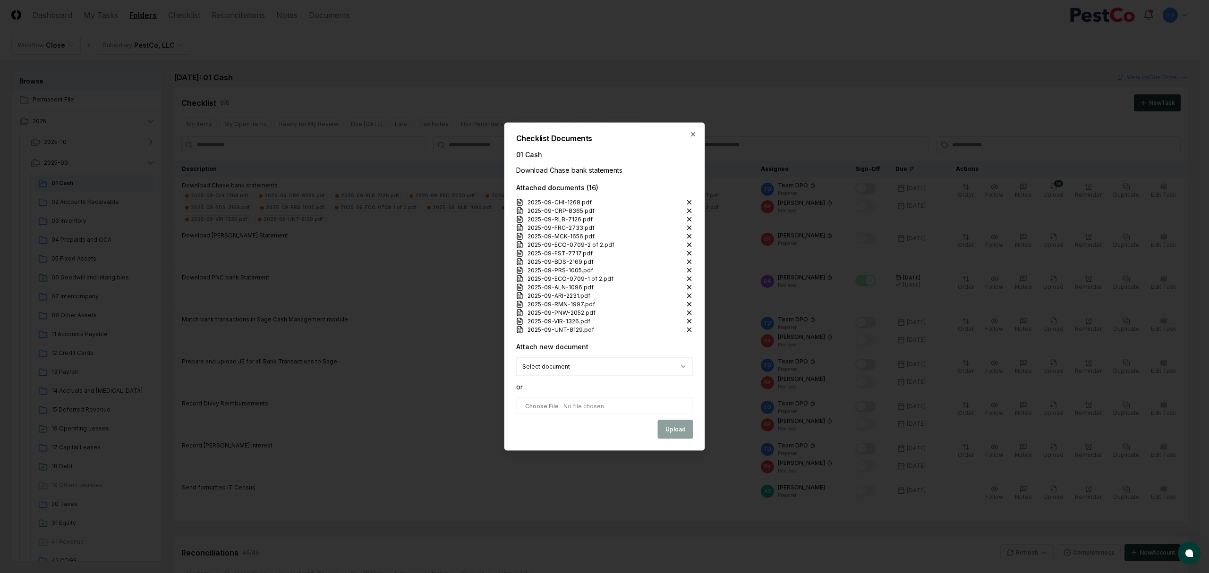
click at [596, 404] on input "file" at bounding box center [604, 406] width 177 height 17
type input "**********"
click at [666, 433] on button "Upload" at bounding box center [675, 430] width 35 height 19
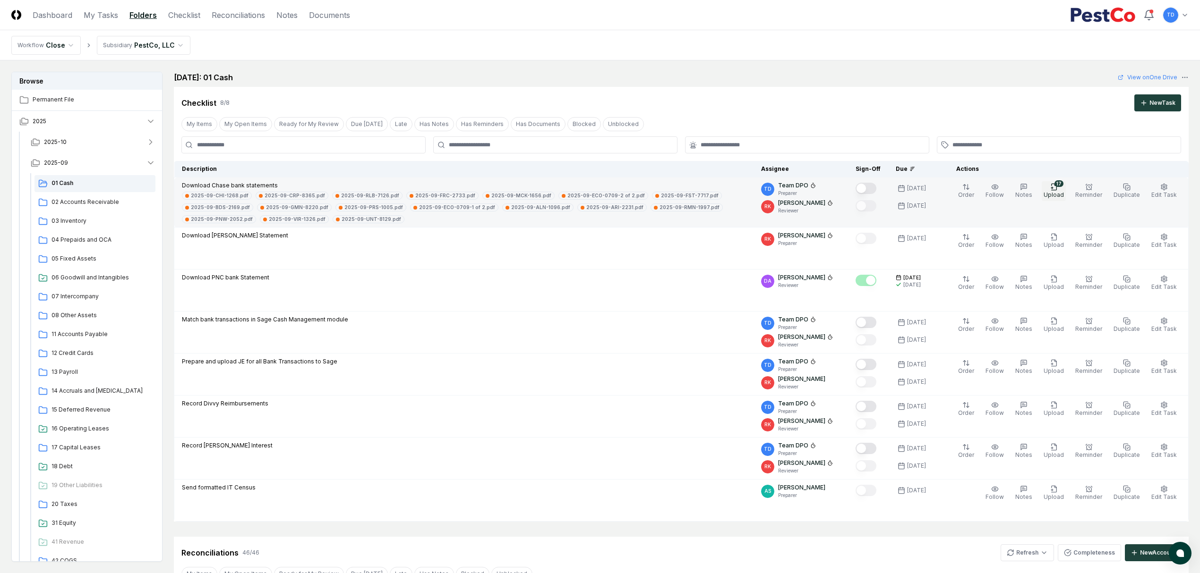
click at [1059, 193] on span "Upload" at bounding box center [1053, 194] width 20 height 7
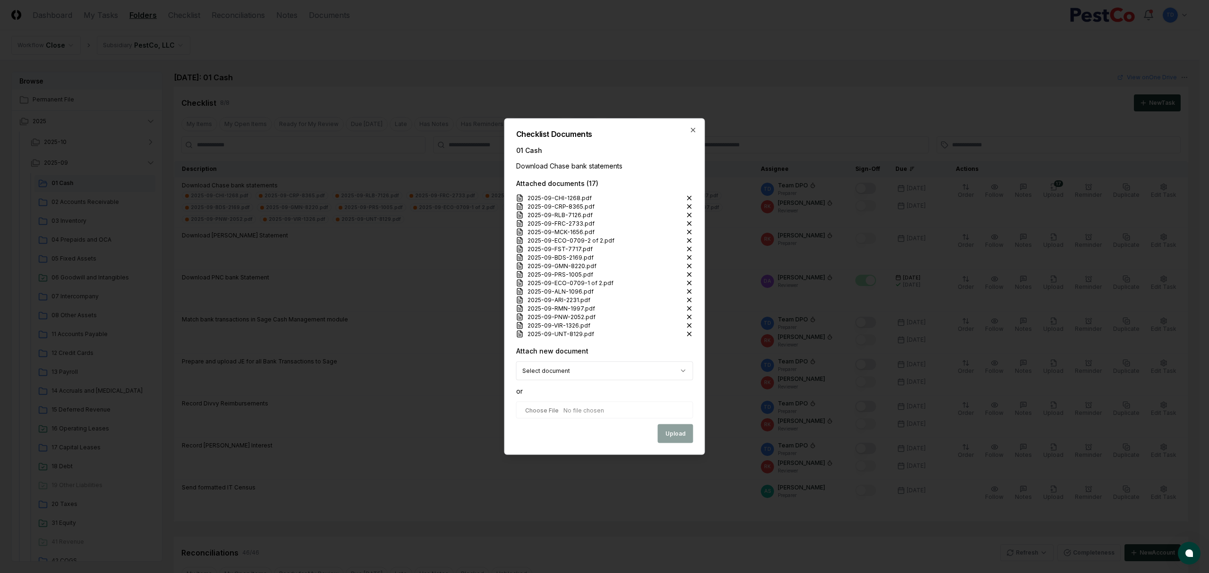
click at [570, 409] on input "file" at bounding box center [604, 410] width 177 height 17
type input "**********"
click at [665, 426] on button "Upload" at bounding box center [675, 434] width 35 height 19
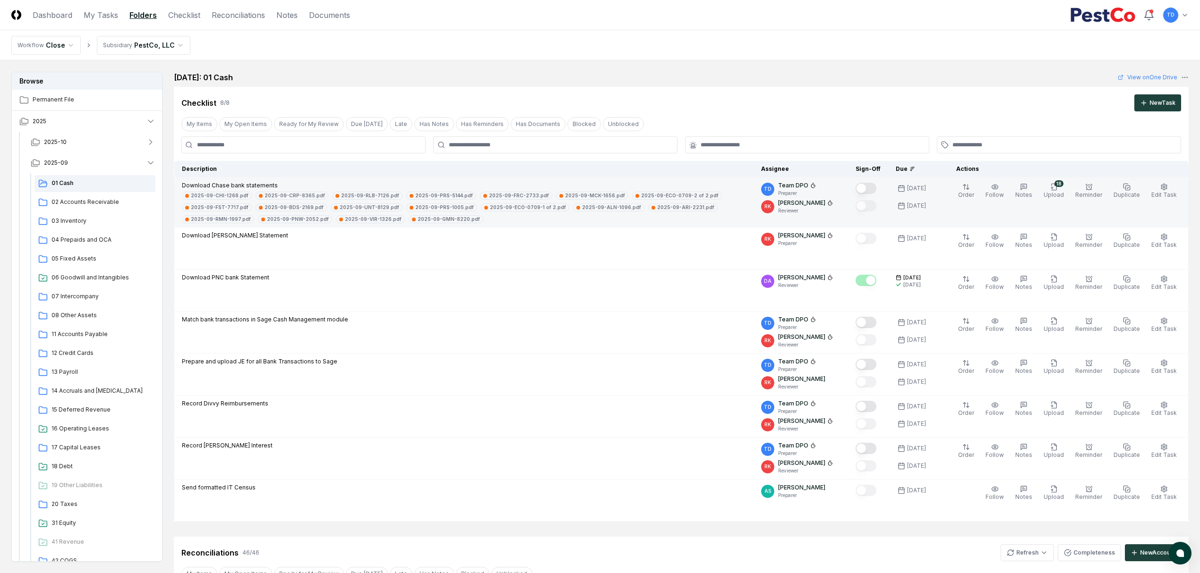
click at [872, 191] on button "Mark complete" at bounding box center [865, 188] width 21 height 11
click at [180, 14] on link "Checklist" at bounding box center [184, 14] width 32 height 11
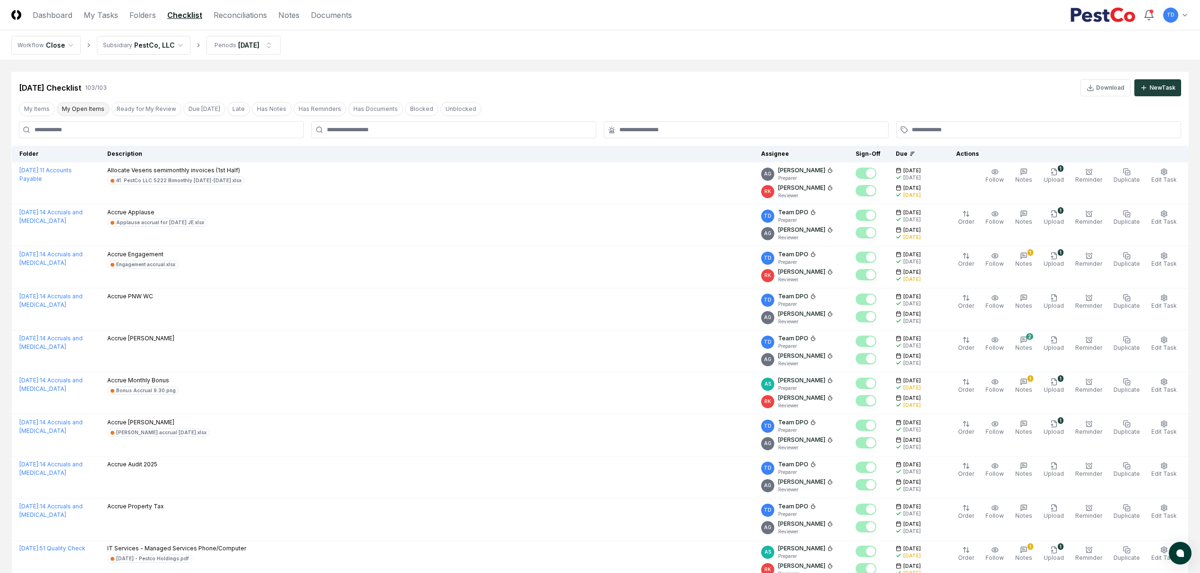
click at [70, 109] on button "My Open Items" at bounding box center [83, 109] width 53 height 14
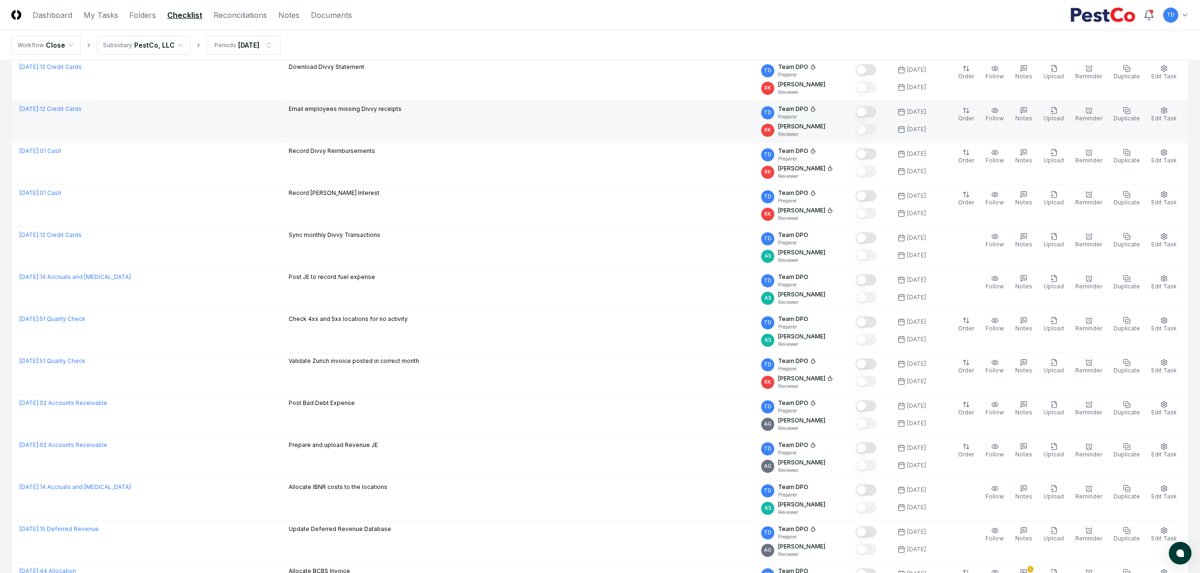
scroll to position [252, 0]
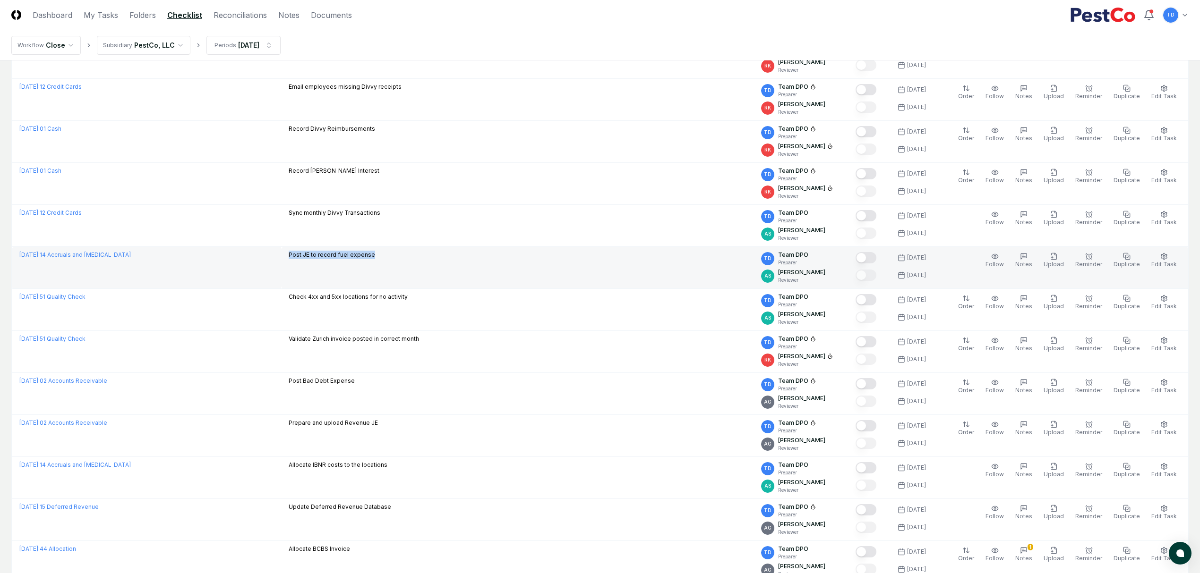
drag, startPoint x: 383, startPoint y: 258, endPoint x: 299, endPoint y: 259, distance: 83.6
click at [299, 259] on td "Post JE to record fuel expense" at bounding box center [517, 268] width 472 height 42
click at [300, 259] on p "Post JE to record fuel expense" at bounding box center [332, 255] width 86 height 9
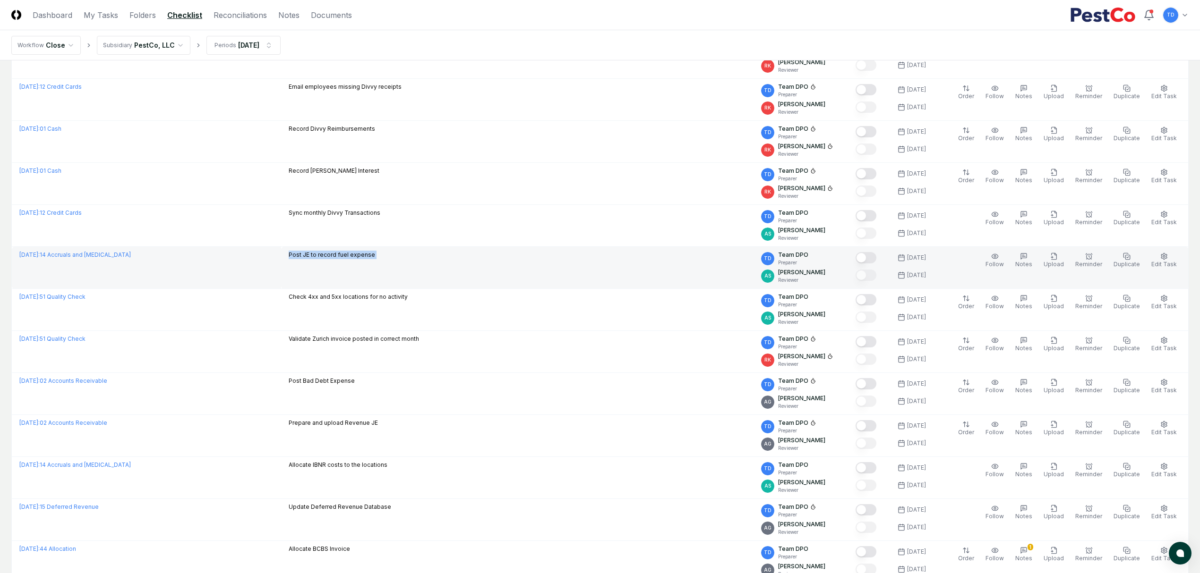
click at [337, 254] on p "Post JE to record fuel expense" at bounding box center [332, 255] width 86 height 9
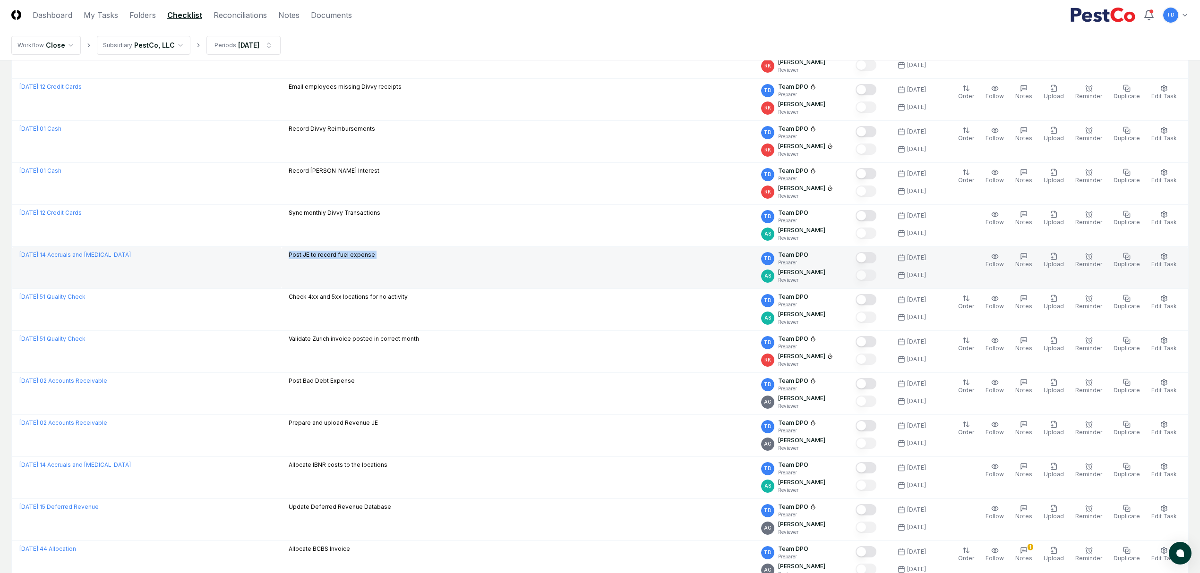
click at [335, 254] on p "Post JE to record fuel expense" at bounding box center [332, 255] width 86 height 9
